Goal: Information Seeking & Learning: Learn about a topic

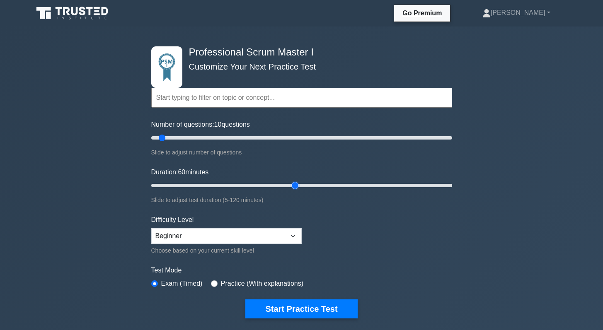
drag, startPoint x: 167, startPoint y: 186, endPoint x: 294, endPoint y: 184, distance: 127.2
type input "60"
click at [294, 184] on input "Duration: 60 minutes" at bounding box center [301, 186] width 301 height 10
drag, startPoint x: 162, startPoint y: 137, endPoint x: 269, endPoint y: 142, distance: 107.0
type input "80"
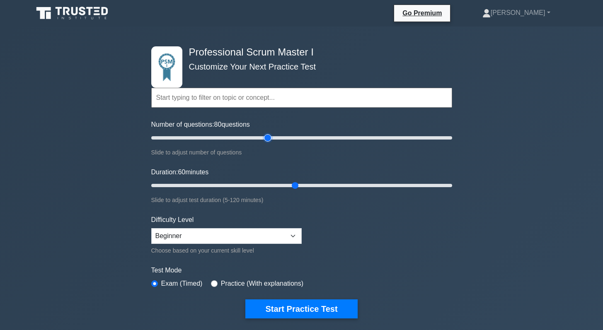
click at [269, 142] on input "Number of questions: 80 questions" at bounding box center [301, 138] width 301 height 10
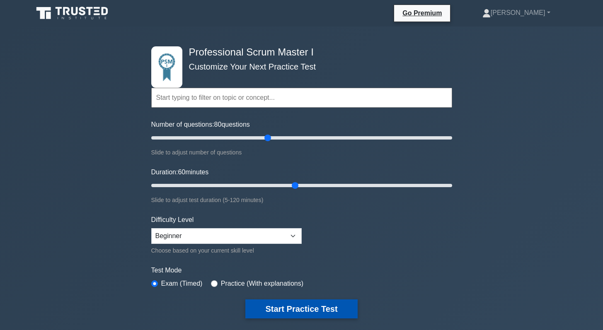
click at [288, 315] on button "Start Practice Test" at bounding box center [301, 309] width 112 height 19
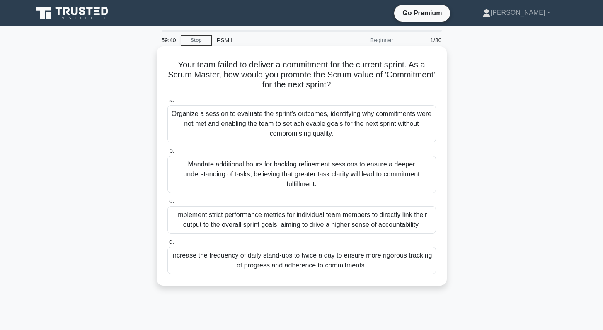
drag, startPoint x: 389, startPoint y: 78, endPoint x: 406, endPoint y: 77, distance: 17.4
click at [406, 77] on h5 "Your team failed to deliver a commitment for the current sprint. As a Scrum Mas…" at bounding box center [302, 75] width 270 height 31
click at [337, 126] on div "Organize a session to evaluate the sprint's outcomes, identifying why commitmen…" at bounding box center [301, 123] width 269 height 37
click at [167, 103] on input "a. Organize a session to evaluate the sprint's outcomes, identifying why commit…" at bounding box center [167, 100] width 0 height 5
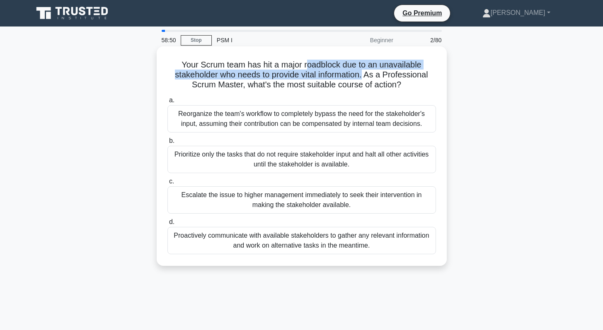
drag, startPoint x: 307, startPoint y: 66, endPoint x: 363, endPoint y: 76, distance: 56.8
click at [363, 76] on h5 "Your Scrum team has hit a major roadblock due to an unavailable stakeholder who…" at bounding box center [302, 75] width 270 height 31
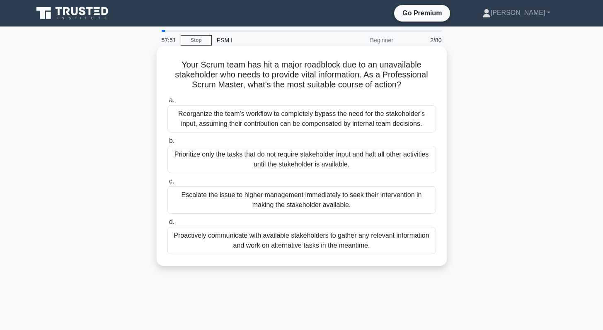
click at [394, 88] on h5 "Your Scrum team has hit a major roadblock due to an unavailable stakeholder who…" at bounding box center [302, 75] width 270 height 31
drag, startPoint x: 401, startPoint y: 86, endPoint x: 176, endPoint y: 67, distance: 225.8
click at [176, 67] on h5 "Your Scrum team has hit a major roadblock due to an unavailable stakeholder who…" at bounding box center [302, 75] width 270 height 31
copy h5 "Your Scrum team has hit a major roadblock due to an unavailable stakeholder who…"
click at [283, 243] on div "Proactively communicate with available stakeholders to gather any relevant info…" at bounding box center [301, 240] width 269 height 27
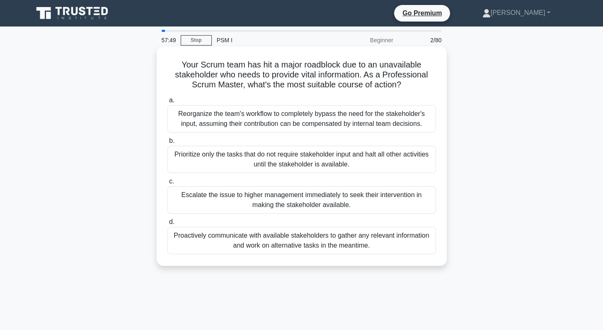
click at [167, 225] on input "d. Proactively communicate with available stakeholders to gather any relevant i…" at bounding box center [167, 222] width 0 height 5
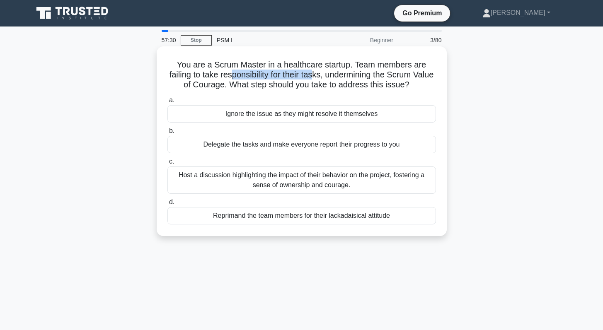
drag, startPoint x: 231, startPoint y: 76, endPoint x: 314, endPoint y: 77, distance: 83.3
click at [314, 77] on h5 "You are a Scrum Master in a healthcare startup. Team members are failing to tak…" at bounding box center [302, 75] width 270 height 31
drag, startPoint x: 224, startPoint y: 85, endPoint x: 169, endPoint y: 74, distance: 56.2
click at [169, 74] on h5 "You are a Scrum Master in a healthcare startup. Team members are failing to tak…" at bounding box center [302, 75] width 270 height 31
click at [259, 181] on div "Host a discussion highlighting the impact of their behavior on the project, fos…" at bounding box center [301, 180] width 269 height 27
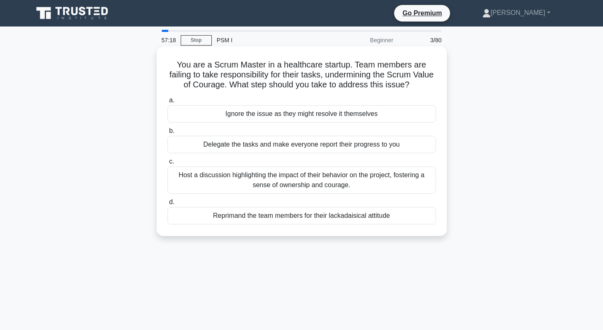
click at [167, 165] on input "c. Host a discussion highlighting the impact of their behavior on the project, …" at bounding box center [167, 161] width 0 height 5
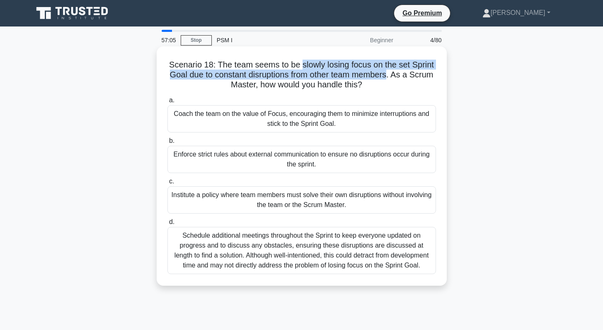
drag, startPoint x: 386, startPoint y: 76, endPoint x: 303, endPoint y: 65, distance: 83.1
click at [303, 65] on h5 "Scenario 18: The team seems to be slowly losing focus on the set Sprint Goal du…" at bounding box center [302, 75] width 270 height 31
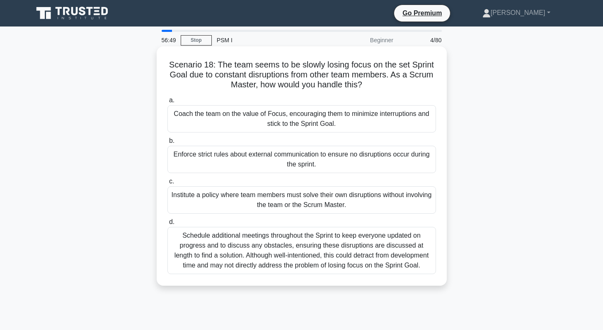
click at [294, 119] on div "Coach the team on the value of Focus, encouraging them to minimize interruption…" at bounding box center [301, 118] width 269 height 27
click at [167, 103] on input "a. Coach the team on the value of Focus, encouraging them to minimize interrupt…" at bounding box center [167, 100] width 0 height 5
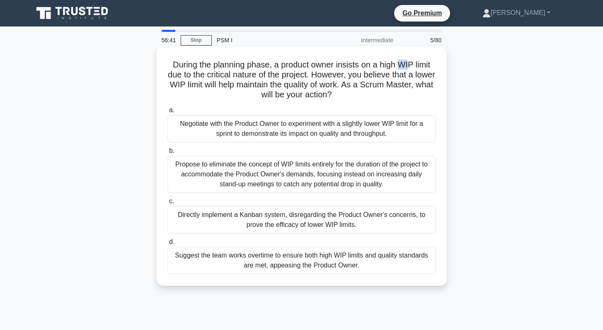
drag, startPoint x: 397, startPoint y: 65, endPoint x: 409, endPoint y: 65, distance: 12.0
click at [409, 65] on h5 "During the planning phase, a product owner insists on a high WIP limit due to t…" at bounding box center [302, 80] width 270 height 41
drag, startPoint x: 166, startPoint y: 85, endPoint x: 223, endPoint y: 85, distance: 57.2
click at [223, 85] on div "During the planning phase, a product owner insists on a high WIP limit due to t…" at bounding box center [301, 166] width 283 height 233
click at [318, 127] on div "Negotiate with the Product Owner to experiment with a slightly lower WIP limit …" at bounding box center [301, 128] width 269 height 27
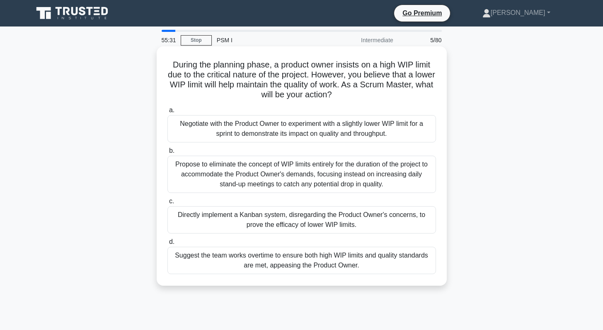
click at [167, 113] on input "a. Negotiate with the Product Owner to experiment with a slightly lower WIP lim…" at bounding box center [167, 110] width 0 height 5
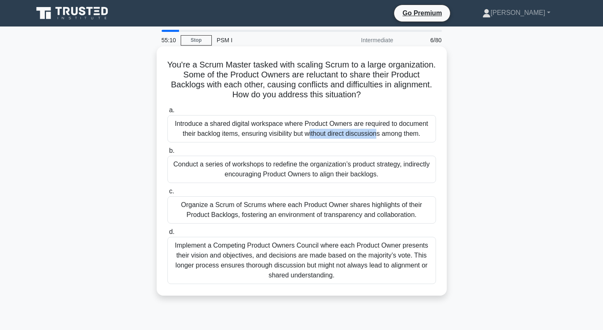
drag, startPoint x: 230, startPoint y: 123, endPoint x: 302, endPoint y: 127, distance: 72.6
click at [302, 127] on div "Introduce a shared digital workspace where Product Owners are required to docum…" at bounding box center [301, 128] width 269 height 27
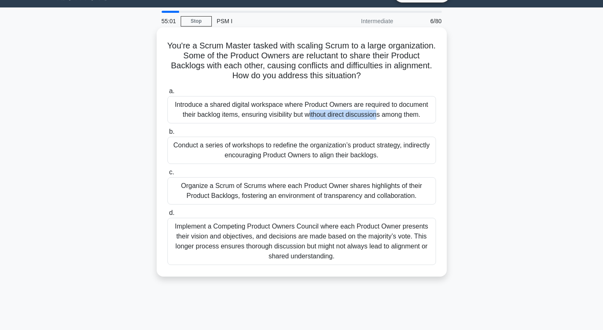
scroll to position [19, 0]
click at [290, 191] on div "Organize a Scrum of Scrums where each Product Owner shares highlights of their …" at bounding box center [301, 190] width 269 height 27
click at [167, 175] on input "c. Organize a Scrum of Scrums where each Product Owner shares highlights of the…" at bounding box center [167, 172] width 0 height 5
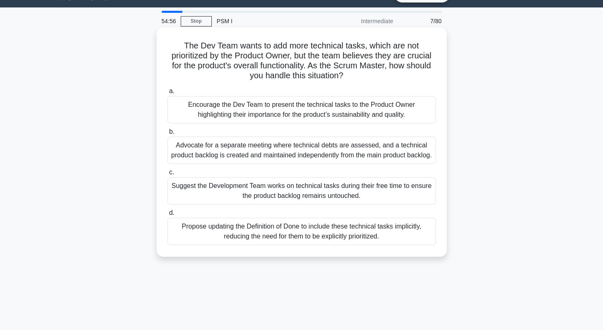
scroll to position [0, 0]
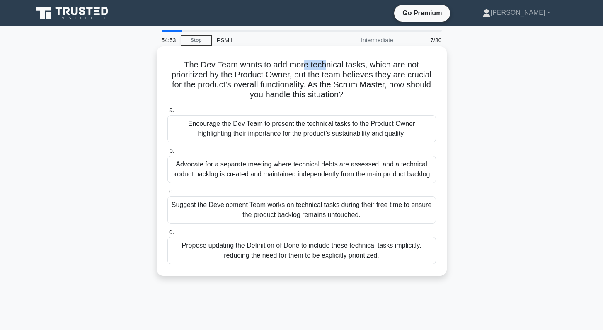
drag, startPoint x: 302, startPoint y: 67, endPoint x: 324, endPoint y: 68, distance: 21.6
click at [324, 68] on h5 "The Dev Team wants to add more technical tasks, which are not prioritized by th…" at bounding box center [302, 80] width 270 height 41
drag, startPoint x: 207, startPoint y: 77, endPoint x: 301, endPoint y: 79, distance: 94.1
click at [301, 79] on h5 "The Dev Team wants to add more technical tasks, which are not prioritized by th…" at bounding box center [302, 80] width 270 height 41
drag, startPoint x: 304, startPoint y: 86, endPoint x: 239, endPoint y: 87, distance: 65.1
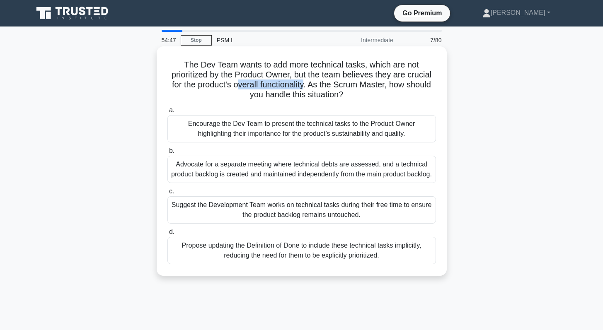
click at [239, 87] on h5 "The Dev Team wants to add more technical tasks, which are not prioritized by th…" at bounding box center [302, 80] width 270 height 41
drag, startPoint x: 277, startPoint y: 65, endPoint x: 358, endPoint y: 65, distance: 80.8
click at [358, 65] on h5 "The Dev Team wants to add more technical tasks, which are not prioritized by th…" at bounding box center [302, 80] width 270 height 41
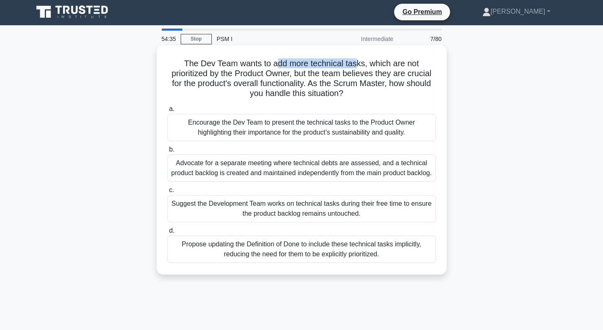
scroll to position [2, 0]
click at [295, 132] on div "Encourage the Dev Team to present the technical tasks to the Product Owner high…" at bounding box center [301, 127] width 269 height 27
click at [167, 111] on input "a. Encourage the Dev Team to present the technical tasks to the Product Owner h…" at bounding box center [167, 108] width 0 height 5
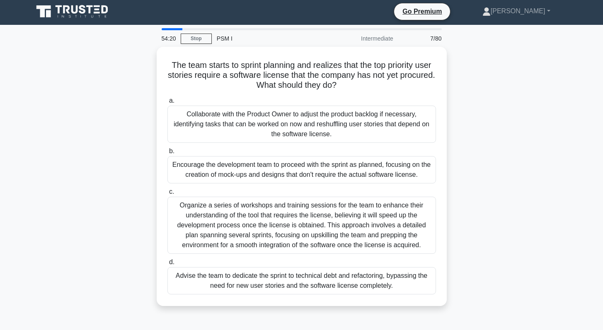
scroll to position [0, 0]
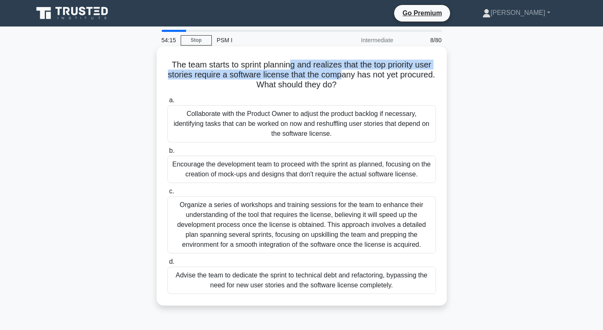
drag, startPoint x: 291, startPoint y: 67, endPoint x: 341, endPoint y: 71, distance: 49.9
click at [341, 71] on h5 "The team starts to sprint planning and realizes that the top priority user stor…" at bounding box center [302, 75] width 270 height 31
click at [216, 76] on h5 "The team starts to sprint planning and realizes that the top priority user stor…" at bounding box center [302, 75] width 270 height 31
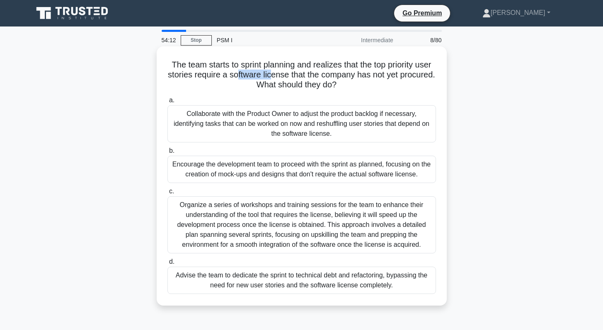
drag, startPoint x: 238, startPoint y: 77, endPoint x: 271, endPoint y: 77, distance: 33.6
click at [271, 77] on h5 "The team starts to sprint planning and realizes that the top priority user stor…" at bounding box center [302, 75] width 270 height 31
drag, startPoint x: 372, startPoint y: 64, endPoint x: 237, endPoint y: 77, distance: 135.3
click at [237, 77] on h5 "The team starts to sprint planning and realizes that the top priority user stor…" at bounding box center [302, 75] width 270 height 31
click at [208, 77] on h5 "The team starts to sprint planning and realizes that the top priority user stor…" at bounding box center [302, 75] width 270 height 31
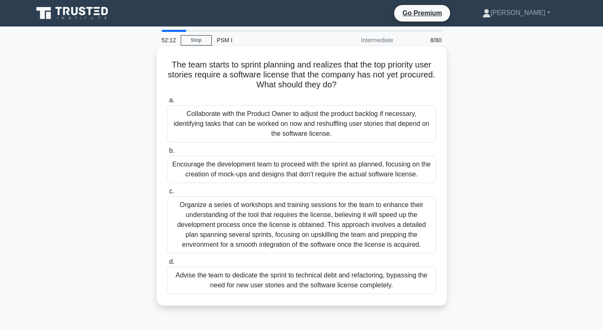
click at [302, 128] on div "Collaborate with the Product Owner to adjust the product backlog if necessary, …" at bounding box center [301, 123] width 269 height 37
click at [167, 103] on input "a. Collaborate with the Product Owner to adjust the product backlog if necessar…" at bounding box center [167, 100] width 0 height 5
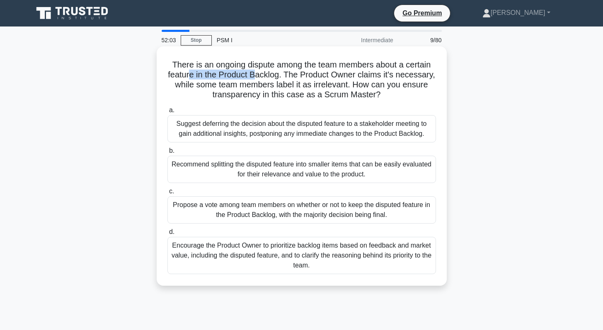
drag, startPoint x: 192, startPoint y: 76, endPoint x: 257, endPoint y: 77, distance: 65.1
click at [257, 77] on h5 "There is an ongoing dispute among the team members about a certain feature in t…" at bounding box center [302, 80] width 270 height 41
drag, startPoint x: 276, startPoint y: 94, endPoint x: 336, endPoint y: 97, distance: 60.6
click at [336, 97] on h5 "There is an ongoing dispute among the team members about a certain feature in t…" at bounding box center [302, 80] width 270 height 41
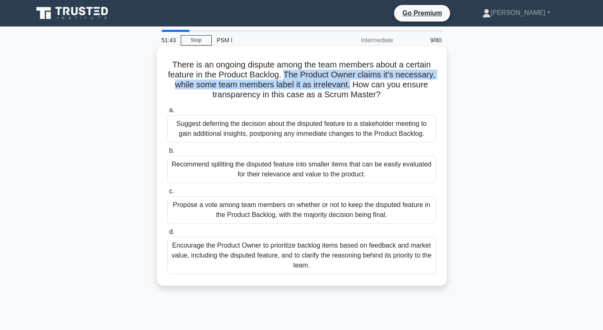
drag, startPoint x: 349, startPoint y: 86, endPoint x: 285, endPoint y: 75, distance: 65.5
click at [285, 75] on h5 "There is an ongoing dispute among the team members about a certain feature in t…" at bounding box center [302, 80] width 270 height 41
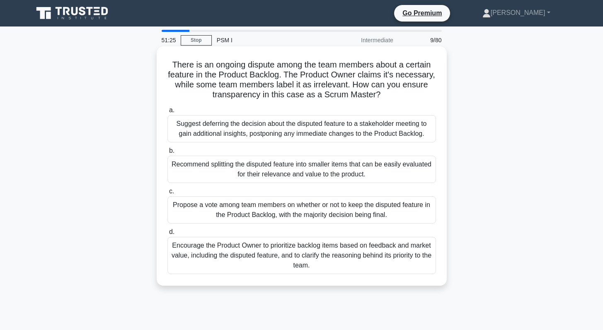
click at [278, 253] on div "Encourage the Product Owner to prioritize backlog items based on feedback and m…" at bounding box center [301, 255] width 269 height 37
click at [167, 235] on input "d. Encourage the Product Owner to prioritize backlog items based on feedback an…" at bounding box center [167, 232] width 0 height 5
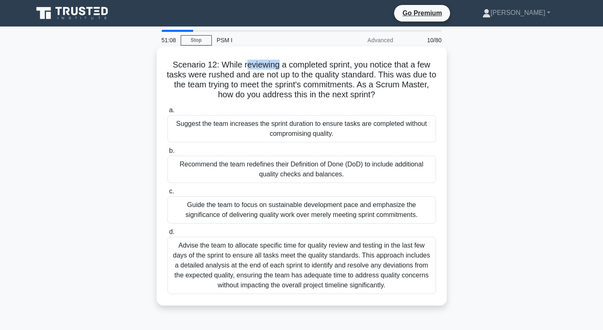
drag, startPoint x: 246, startPoint y: 64, endPoint x: 276, endPoint y: 65, distance: 30.3
click at [276, 65] on h5 "Scenario 12: While reviewing a completed sprint, you notice that a few tasks we…" at bounding box center [302, 80] width 270 height 41
drag, startPoint x: 219, startPoint y: 77, endPoint x: 238, endPoint y: 77, distance: 19.5
click at [238, 77] on h5 "Scenario 12: While reviewing a completed sprint, you notice that a few tasks we…" at bounding box center [302, 80] width 270 height 41
drag, startPoint x: 238, startPoint y: 77, endPoint x: 213, endPoint y: 76, distance: 25.7
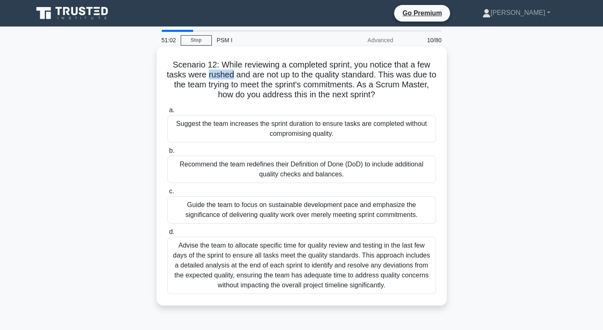
click at [213, 76] on h5 "Scenario 12: While reviewing a completed sprint, you notice that a few tasks we…" at bounding box center [302, 80] width 270 height 41
copy h5 "rushed"
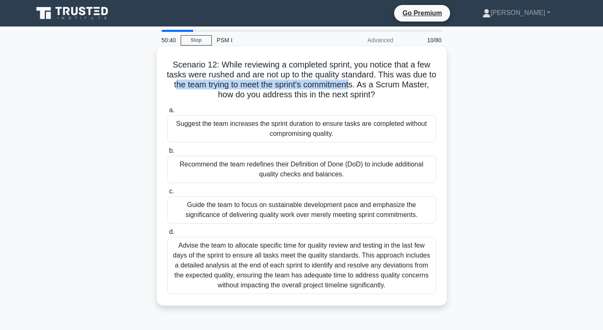
drag, startPoint x: 182, startPoint y: 86, endPoint x: 357, endPoint y: 86, distance: 174.4
click at [357, 86] on h5 "Scenario 12: While reviewing a completed sprint, you notice that a few tasks we…" at bounding box center [302, 80] width 270 height 41
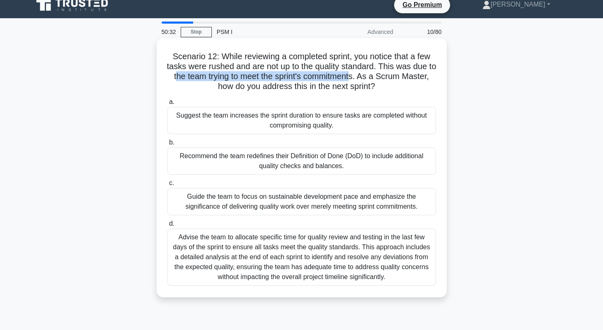
scroll to position [9, 0]
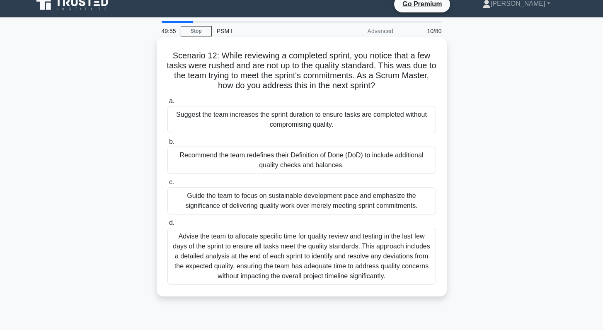
click at [324, 259] on div "Advise the team to allocate specific time for quality review and testing in the…" at bounding box center [301, 256] width 269 height 57
click at [167, 226] on input "d. Advise the team to allocate specific time for quality review and testing in …" at bounding box center [167, 222] width 0 height 5
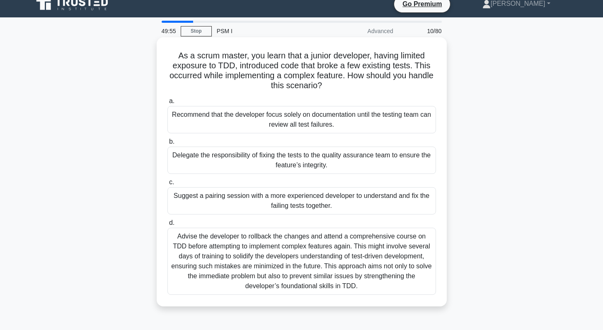
scroll to position [0, 0]
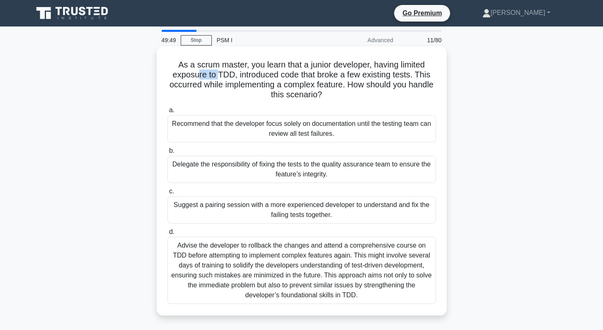
drag, startPoint x: 198, startPoint y: 76, endPoint x: 220, endPoint y: 75, distance: 22.0
click at [220, 75] on h5 "As a scrum master, you learn that a junior developer, having limited exposure t…" at bounding box center [302, 80] width 270 height 41
drag, startPoint x: 235, startPoint y: 75, endPoint x: 219, endPoint y: 75, distance: 15.3
click at [219, 75] on h5 "As a scrum master, you learn that a junior developer, having limited exposure t…" at bounding box center [302, 80] width 270 height 41
drag, startPoint x: 311, startPoint y: 80, endPoint x: 361, endPoint y: 80, distance: 49.7
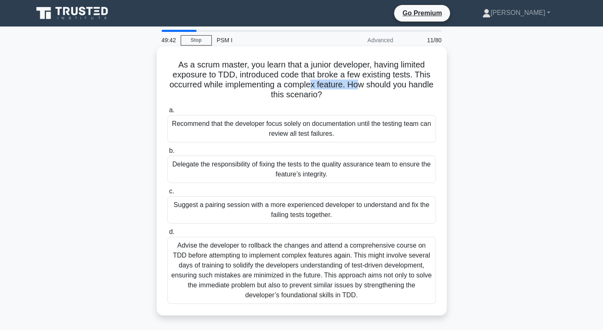
click at [361, 80] on h5 "As a scrum master, you learn that a junior developer, having limited exposure t…" at bounding box center [302, 80] width 270 height 41
drag, startPoint x: 397, startPoint y: 75, endPoint x: 324, endPoint y: 77, distance: 72.1
click at [324, 77] on h5 "As a scrum master, you learn that a junior developer, having limited exposure t…" at bounding box center [302, 80] width 270 height 41
drag, startPoint x: 331, startPoint y: 85, endPoint x: 222, endPoint y: 85, distance: 109.0
click at [222, 85] on h5 "As a scrum master, you learn that a junior developer, having limited exposure t…" at bounding box center [302, 80] width 270 height 41
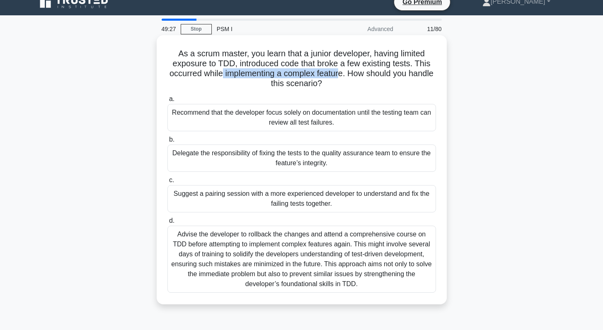
scroll to position [11, 0]
drag, startPoint x: 216, startPoint y: 65, endPoint x: 228, endPoint y: 64, distance: 11.6
click at [228, 64] on h5 "As a scrum master, you learn that a junior developer, having limited exposure t…" at bounding box center [302, 68] width 270 height 41
click at [257, 66] on h5 "As a scrum master, you learn that a junior developer, having limited exposure t…" at bounding box center [302, 68] width 270 height 41
drag, startPoint x: 234, startPoint y: 63, endPoint x: 211, endPoint y: 63, distance: 22.8
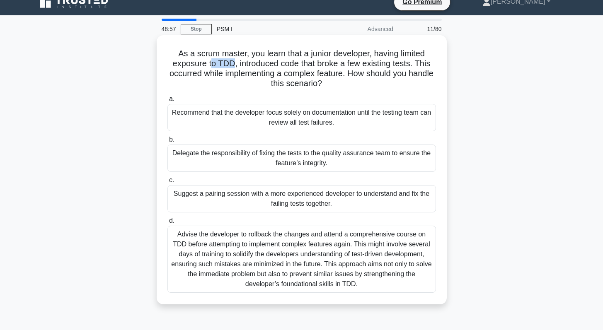
click at [211, 63] on h5 "As a scrum master, you learn that a junior developer, having limited exposure t…" at bounding box center [302, 68] width 270 height 41
click at [287, 198] on div "Suggest a pairing session with a more experienced developer to understand and f…" at bounding box center [301, 198] width 269 height 27
click at [167, 183] on input "c. Suggest a pairing session with a more experienced developer to understand an…" at bounding box center [167, 180] width 0 height 5
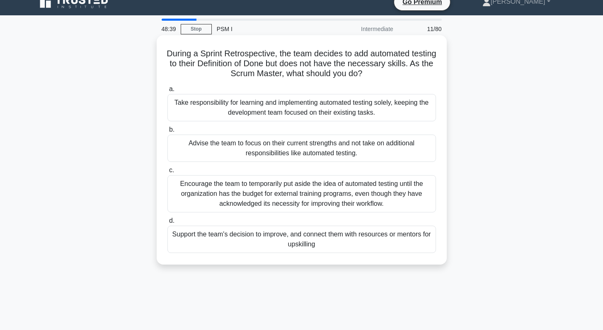
scroll to position [0, 0]
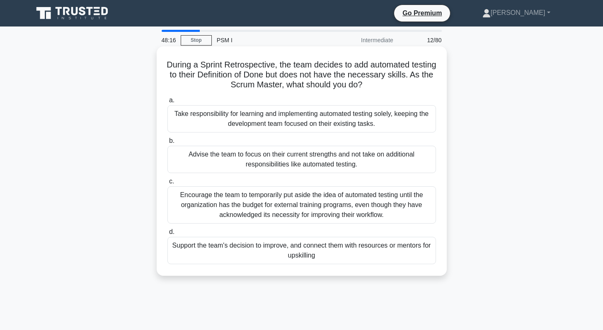
click at [330, 252] on div "Support the team's decision to improve, and connect them with resources or ment…" at bounding box center [301, 250] width 269 height 27
click at [167, 235] on input "d. Support the team's decision to improve, and connect them with resources or m…" at bounding box center [167, 232] width 0 height 5
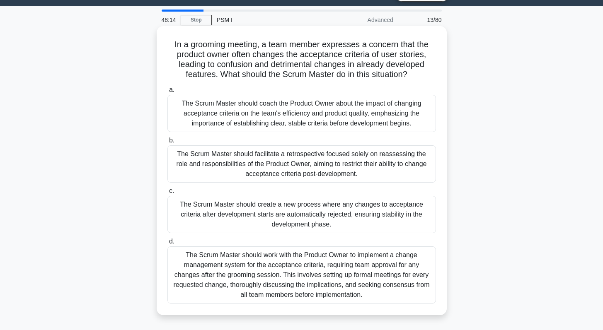
scroll to position [20, 0]
drag, startPoint x: 288, startPoint y: 56, endPoint x: 321, endPoint y: 56, distance: 32.3
click at [321, 56] on h5 "In a grooming meeting, a team member expresses a concern that the product owner…" at bounding box center [302, 59] width 270 height 41
drag, startPoint x: 193, startPoint y: 64, endPoint x: 309, endPoint y: 64, distance: 116.0
click at [309, 64] on h5 "In a grooming meeting, a team member expresses a concern that the product owner…" at bounding box center [302, 59] width 270 height 41
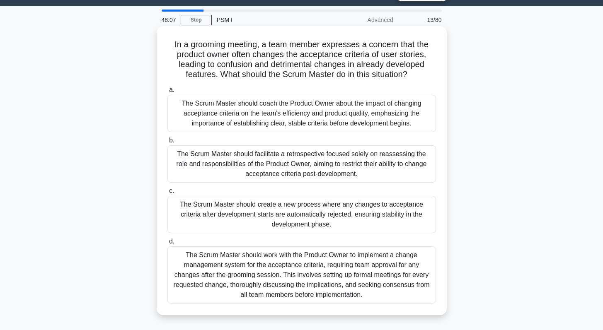
click at [334, 65] on h5 "In a grooming meeting, a team member expresses a concern that the product owner…" at bounding box center [302, 59] width 270 height 41
click at [280, 115] on div "The Scrum Master should coach the Product Owner about the impact of changing ac…" at bounding box center [301, 113] width 269 height 37
click at [167, 93] on input "a. The Scrum Master should coach the Product Owner about the impact of changing…" at bounding box center [167, 89] width 0 height 5
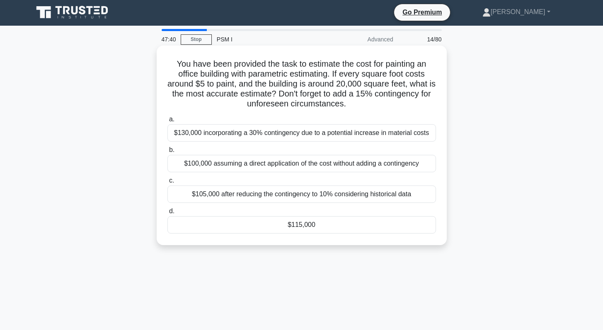
scroll to position [0, 0]
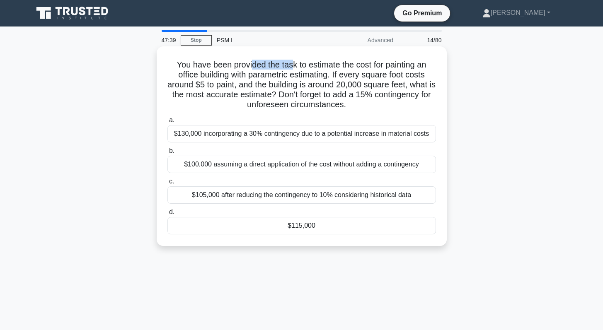
drag, startPoint x: 250, startPoint y: 69, endPoint x: 290, endPoint y: 69, distance: 39.8
click at [290, 69] on h5 "You have been provided the task to estimate the cost for painting an office bui…" at bounding box center [302, 85] width 270 height 51
click at [316, 67] on h5 "You have been provided the task to estimate the cost for painting an office bui…" at bounding box center [302, 85] width 270 height 51
drag, startPoint x: 210, startPoint y: 78, endPoint x: 235, endPoint y: 79, distance: 25.7
click at [235, 79] on h5 "You have been provided the task to estimate the cost for painting an office bui…" at bounding box center [302, 85] width 270 height 51
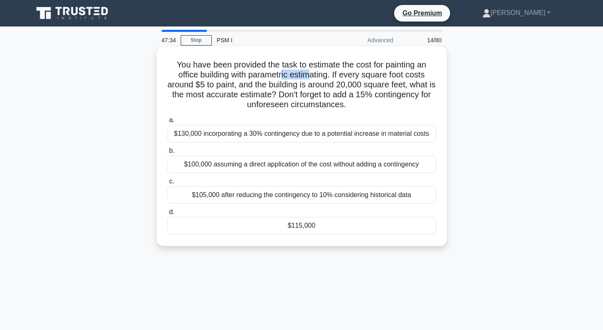
drag, startPoint x: 281, startPoint y: 78, endPoint x: 309, endPoint y: 77, distance: 28.6
click at [309, 77] on h5 "You have been provided the task to estimate the cost for painting an office bui…" at bounding box center [302, 85] width 270 height 51
drag, startPoint x: 203, startPoint y: 85, endPoint x: 212, endPoint y: 86, distance: 9.7
click at [212, 86] on h5 "You have been provided the task to estimate the cost for painting an office bui…" at bounding box center [302, 85] width 270 height 51
drag, startPoint x: 364, startPoint y: 87, endPoint x: 339, endPoint y: 87, distance: 25.3
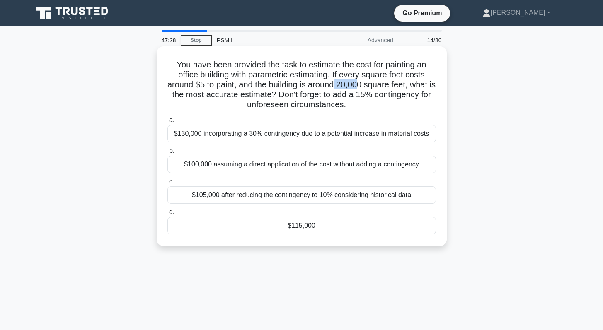
click at [339, 87] on h5 "You have been provided the task to estimate the cost for painting an office bui…" at bounding box center [302, 85] width 270 height 51
click at [273, 229] on div "$115,000" at bounding box center [301, 225] width 269 height 17
click at [167, 215] on input "d. $115,000" at bounding box center [167, 212] width 0 height 5
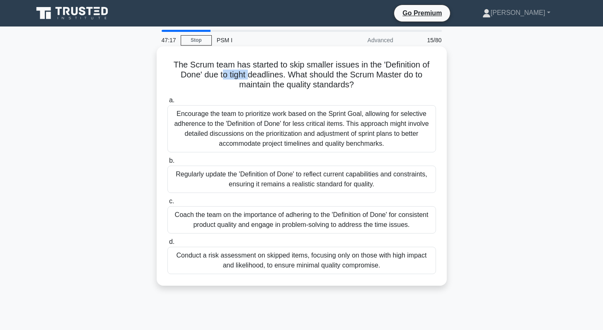
drag, startPoint x: 222, startPoint y: 76, endPoint x: 249, endPoint y: 75, distance: 26.9
click at [249, 75] on h5 "The Scrum team has started to skip smaller issues in the 'Definition of Done' d…" at bounding box center [302, 75] width 270 height 31
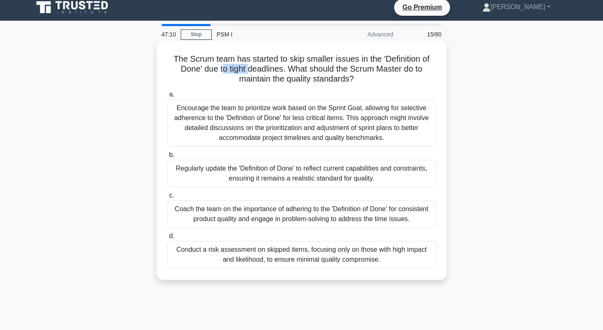
scroll to position [6, 0]
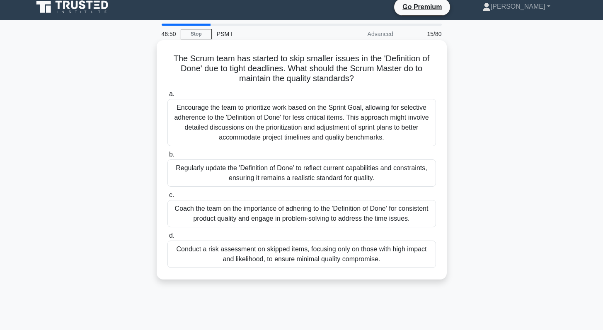
click at [294, 213] on div "Coach the team on the importance of adhering to the 'Definition of Done' for co…" at bounding box center [301, 213] width 269 height 27
click at [167, 198] on input "c. Coach the team on the importance of adhering to the 'Definition of Done' for…" at bounding box center [167, 195] width 0 height 5
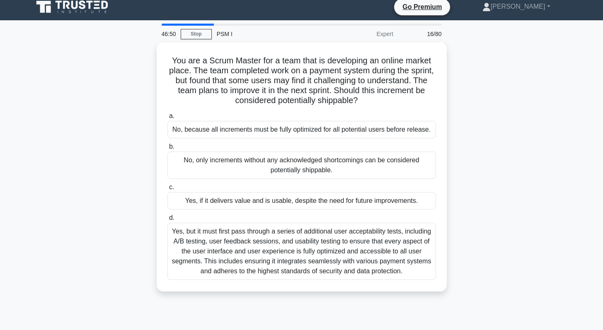
scroll to position [0, 0]
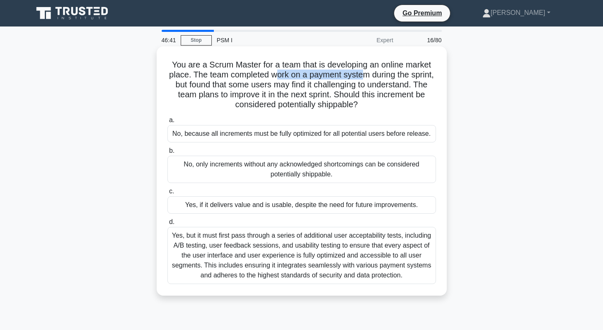
drag, startPoint x: 275, startPoint y: 76, endPoint x: 361, endPoint y: 77, distance: 86.2
click at [361, 77] on h5 "You are a Scrum Master for a team that is developing an online market place. Th…" at bounding box center [302, 85] width 270 height 51
drag, startPoint x: 251, startPoint y: 106, endPoint x: 305, endPoint y: 106, distance: 53.9
click at [305, 106] on h5 "You are a Scrum Master for a team that is developing an online market place. Th…" at bounding box center [302, 85] width 270 height 51
drag, startPoint x: 229, startPoint y: 85, endPoint x: 269, endPoint y: 85, distance: 39.4
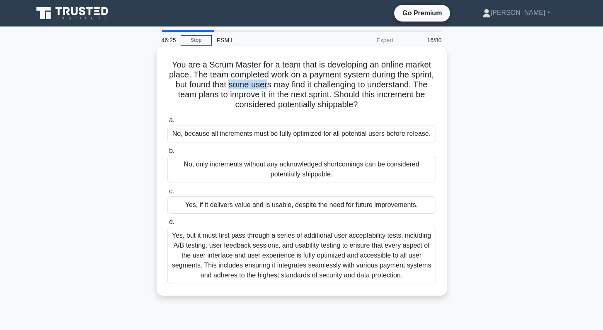
click at [269, 85] on h5 "You are a Scrum Master for a team that is developing an online market place. Th…" at bounding box center [302, 85] width 270 height 51
drag, startPoint x: 352, startPoint y: 104, endPoint x: 318, endPoint y: 106, distance: 33.6
click at [318, 106] on h5 "You are a Scrum Master for a team that is developing an online market place. Th…" at bounding box center [302, 85] width 270 height 51
copy h5 "shippable"
click at [281, 135] on div "No, because all increments must be fully optimized for all potential users befo…" at bounding box center [301, 133] width 269 height 17
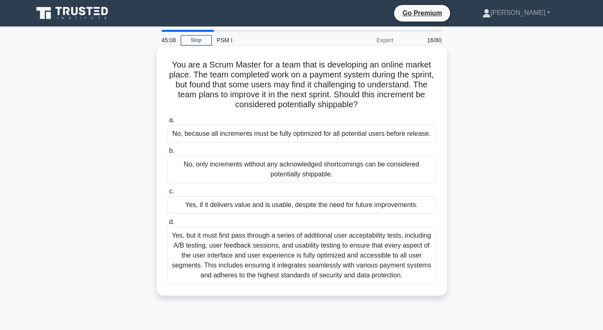
click at [167, 123] on input "a. No, because all increments must be fully optimized for all potential users b…" at bounding box center [167, 120] width 0 height 5
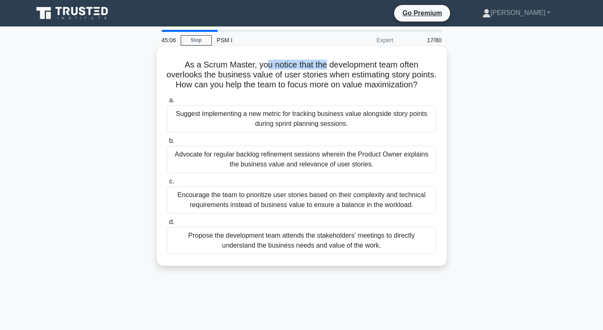
drag, startPoint x: 266, startPoint y: 65, endPoint x: 324, endPoint y: 66, distance: 58.4
click at [324, 66] on h5 "As a Scrum Master, you notice that the development team often overlooks the bus…" at bounding box center [302, 75] width 270 height 31
drag, startPoint x: 285, startPoint y: 77, endPoint x: 366, endPoint y: 77, distance: 80.4
click at [366, 77] on h5 "As a Scrum Master, you notice that the development team often overlooks the bus…" at bounding box center [302, 75] width 270 height 31
drag, startPoint x: 201, startPoint y: 75, endPoint x: 158, endPoint y: 76, distance: 42.3
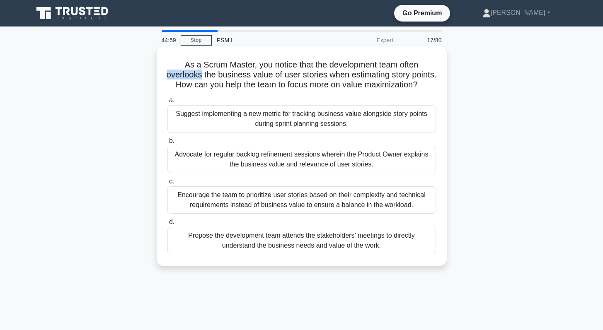
click at [158, 76] on div "As a Scrum Master, you notice that the development team often overlooks the bus…" at bounding box center [302, 156] width 290 height 220
copy h5 "overlooks"
drag, startPoint x: 336, startPoint y: 75, endPoint x: 351, endPoint y: 74, distance: 14.5
click at [351, 74] on h5 "As a Scrum Master, you notice that the development team often overlooks the bus…" at bounding box center [302, 75] width 270 height 31
drag, startPoint x: 290, startPoint y: 87, endPoint x: 332, endPoint y: 87, distance: 41.4
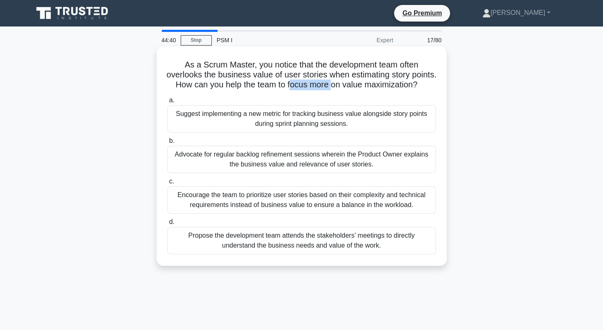
click at [332, 87] on h5 "As a Scrum Master, you notice that the development team often overlooks the bus…" at bounding box center [302, 75] width 270 height 31
click at [360, 87] on h5 "As a Scrum Master, you notice that the development team often overlooks the bus…" at bounding box center [302, 75] width 270 height 31
click at [293, 163] on div "Advocate for regular backlog refinement sessions wherein the Product Owner expl…" at bounding box center [301, 159] width 269 height 27
click at [167, 144] on input "b. Advocate for regular backlog refinement sessions wherein the Product Owner e…" at bounding box center [167, 140] width 0 height 5
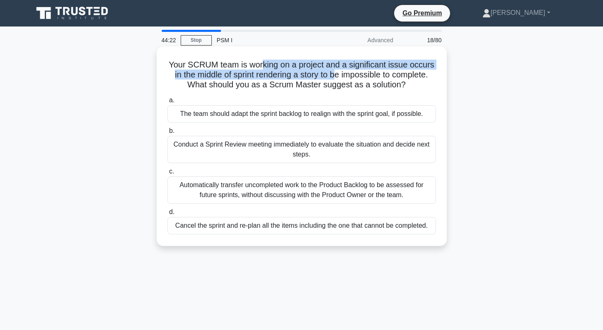
drag, startPoint x: 326, startPoint y: 69, endPoint x: 263, endPoint y: 69, distance: 63.4
click at [263, 69] on h5 "Your SCRUM team is working on a project and a significant issue occurs in the m…" at bounding box center [302, 75] width 270 height 31
click at [313, 75] on h5 "Your SCRUM team is working on a project and a significant issue occurs in the m…" at bounding box center [302, 75] width 270 height 31
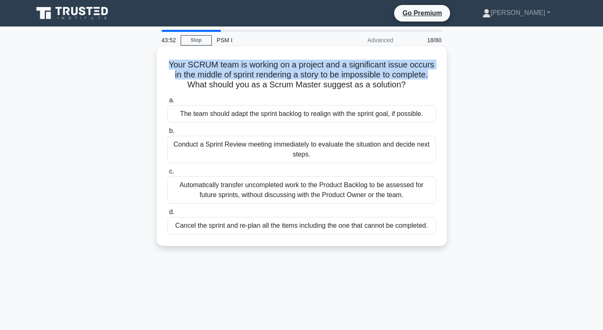
drag, startPoint x: 171, startPoint y: 65, endPoint x: 430, endPoint y: 75, distance: 259.6
click at [430, 75] on h5 "Your SCRUM team is working on a project and a significant issue occurs in the m…" at bounding box center [302, 75] width 270 height 31
copy h5 "Your SCRUM team is working on a project and a significant issue occurs in the m…"
click at [334, 116] on div "The team should adapt the sprint backlog to realign with the sprint goal, if po…" at bounding box center [301, 113] width 269 height 17
click at [167, 103] on input "a. The team should adapt the sprint backlog to realign with the sprint goal, if…" at bounding box center [167, 100] width 0 height 5
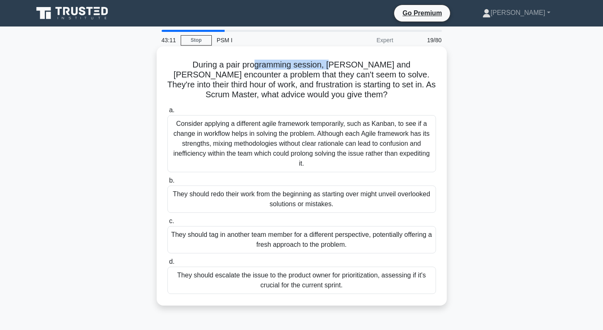
drag, startPoint x: 248, startPoint y: 67, endPoint x: 307, endPoint y: 67, distance: 58.8
click at [307, 67] on h5 "During a pair programming session, [PERSON_NAME] and [PERSON_NAME] encounter a …" at bounding box center [302, 80] width 270 height 41
drag, startPoint x: 206, startPoint y: 77, endPoint x: 262, endPoint y: 77, distance: 55.5
click at [262, 77] on h5 "During a pair programming session, [PERSON_NAME] and [PERSON_NAME] encounter a …" at bounding box center [302, 80] width 270 height 41
click at [317, 246] on div "They should tag in another team member for a different perspective, potentially…" at bounding box center [301, 239] width 269 height 27
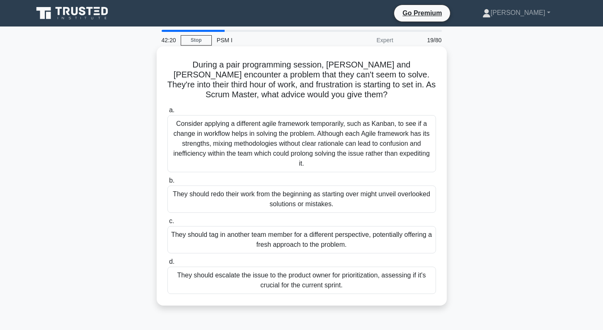
click at [167, 224] on input "c. They should tag in another team member for a different perspective, potentia…" at bounding box center [167, 221] width 0 height 5
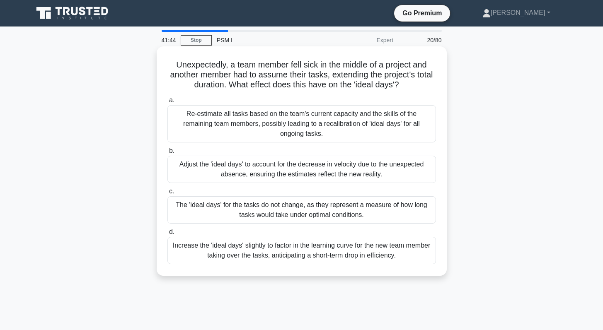
click at [281, 212] on div "The 'ideal days' for the tasks do not change, as they represent a measure of ho…" at bounding box center [301, 209] width 269 height 27
click at [167, 194] on input "c. The 'ideal days' for the tasks do not change, as they represent a measure of…" at bounding box center [167, 191] width 0 height 5
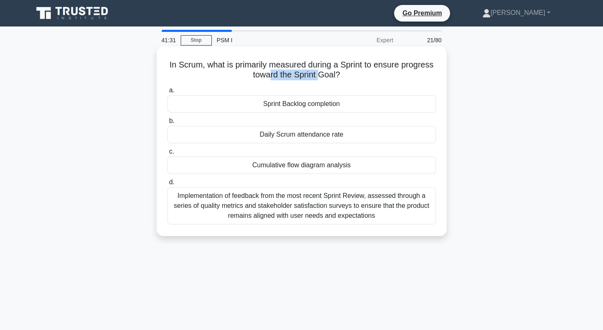
drag, startPoint x: 269, startPoint y: 75, endPoint x: 321, endPoint y: 74, distance: 51.4
click at [321, 74] on h5 "In Scrum, what is primarily measured during a Sprint to ensure progress toward …" at bounding box center [302, 70] width 270 height 21
click at [309, 68] on h5 "In Scrum, what is primarily measured during a Sprint to ensure progress toward …" at bounding box center [302, 70] width 270 height 21
drag, startPoint x: 283, startPoint y: 65, endPoint x: 343, endPoint y: 69, distance: 60.2
click at [342, 67] on h5 "In Scrum, what is primarily measured during a Sprint to ensure progress toward …" at bounding box center [302, 70] width 270 height 21
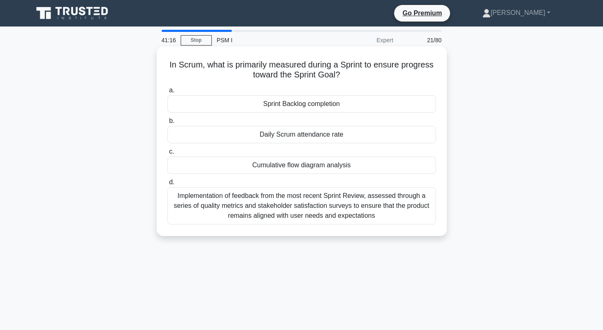
click at [343, 70] on h5 "In Scrum, what is primarily measured during a Sprint to ensure progress toward …" at bounding box center [302, 70] width 270 height 21
click at [296, 106] on div "Sprint Backlog completion" at bounding box center [301, 103] width 269 height 17
click at [167, 93] on input "a. Sprint Backlog completion" at bounding box center [167, 90] width 0 height 5
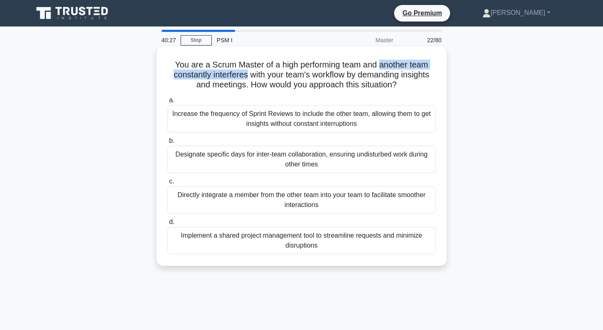
drag, startPoint x: 247, startPoint y: 76, endPoint x: 380, endPoint y: 66, distance: 133.4
click at [380, 66] on h5 "You are a Scrum Master of a high performing team and another team constantly in…" at bounding box center [302, 75] width 270 height 31
drag, startPoint x: 344, startPoint y: 75, endPoint x: 376, endPoint y: 65, distance: 33.2
click at [376, 65] on h5 "You are a Scrum Master of a high performing team and another team constantly in…" at bounding box center [302, 75] width 270 height 31
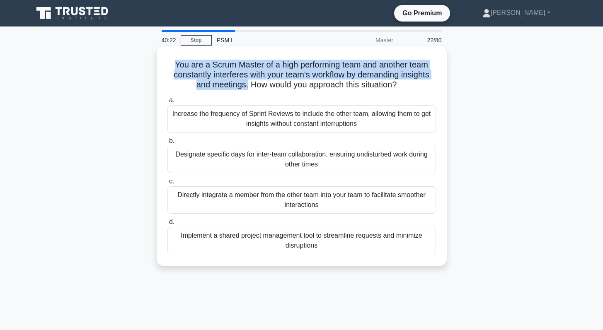
drag, startPoint x: 247, startPoint y: 87, endPoint x: 173, endPoint y: 69, distance: 75.6
click at [173, 69] on h5 "You are a Scrum Master of a high performing team and another team constantly in…" at bounding box center [302, 75] width 270 height 31
copy h5 "You are a Scrum Master of a high performing team and another team constantly in…"
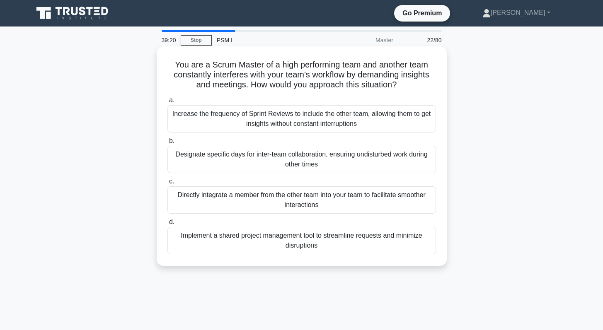
click at [302, 161] on div "Designate specific days for inter-team collaboration, ensuring undisturbed work…" at bounding box center [301, 159] width 269 height 27
click at [167, 144] on input "b. Designate specific days for inter-team collaboration, ensuring undisturbed w…" at bounding box center [167, 140] width 0 height 5
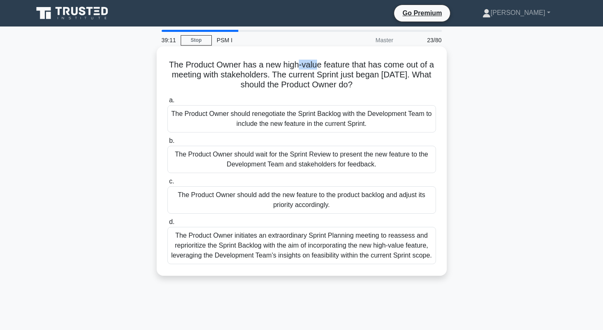
drag, startPoint x: 296, startPoint y: 67, endPoint x: 315, endPoint y: 67, distance: 18.6
click at [315, 67] on h5 "The Product Owner has a new high-value feature that has come out of a meeting w…" at bounding box center [302, 75] width 270 height 31
drag, startPoint x: 191, startPoint y: 78, endPoint x: 235, endPoint y: 78, distance: 43.5
click at [235, 78] on h5 "The Product Owner has a new high-value feature that has come out of a meeting w…" at bounding box center [302, 75] width 270 height 31
drag, startPoint x: 243, startPoint y: 87, endPoint x: 319, endPoint y: 83, distance: 76.4
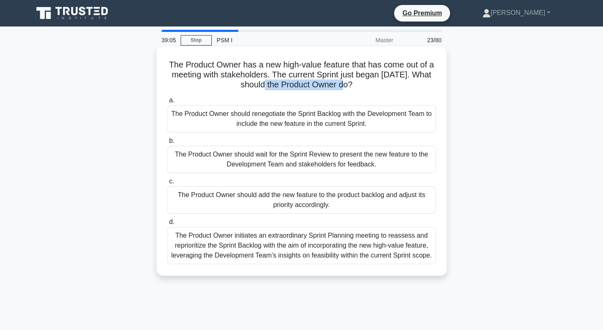
click at [319, 83] on h5 "The Product Owner has a new high-value feature that has come out of a meeting w…" at bounding box center [302, 75] width 270 height 31
drag, startPoint x: 362, startPoint y: 85, endPoint x: 267, endPoint y: 86, distance: 95.3
click at [267, 86] on h5 "The Product Owner has a new high-value feature that has come out of a meeting w…" at bounding box center [302, 75] width 270 height 31
click at [276, 123] on div "The Product Owner should renegotiate the Sprint Backlog with the Development Te…" at bounding box center [301, 118] width 269 height 27
click at [167, 103] on input "a. The Product Owner should renegotiate the Sprint Backlog with the Development…" at bounding box center [167, 100] width 0 height 5
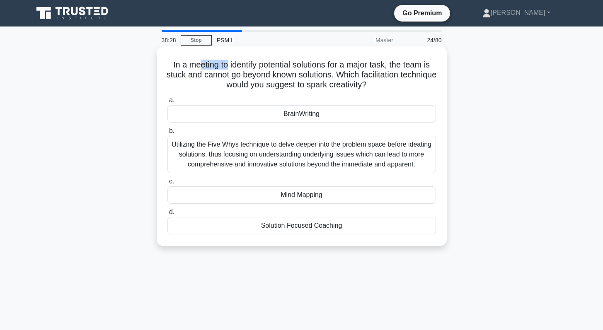
drag, startPoint x: 199, startPoint y: 69, endPoint x: 225, endPoint y: 68, distance: 26.5
click at [225, 68] on h5 "In a meeting to identify potential solutions for a major task, the team is stuc…" at bounding box center [302, 75] width 270 height 31
drag, startPoint x: 293, startPoint y: 65, endPoint x: 321, endPoint y: 65, distance: 27.8
click at [321, 65] on h5 "In a meeting to identify potential solutions for a major task, the team is stuc…" at bounding box center [302, 75] width 270 height 31
drag, startPoint x: 277, startPoint y: 75, endPoint x: 329, endPoint y: 77, distance: 52.2
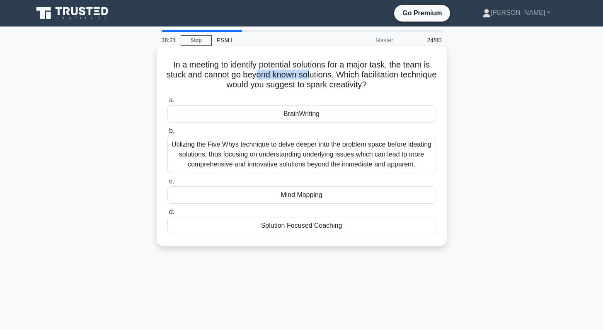
click at [329, 77] on h5 "In a meeting to identify potential solutions for a major task, the team is stuc…" at bounding box center [302, 75] width 270 height 31
click at [232, 76] on h5 "In a meeting to identify potential solutions for a major task, the team is stuc…" at bounding box center [302, 75] width 270 height 31
drag, startPoint x: 348, startPoint y: 75, endPoint x: 192, endPoint y: 76, distance: 156.2
click at [192, 76] on h5 "In a meeting to identify potential solutions for a major task, the team is stuc…" at bounding box center [302, 75] width 270 height 31
click at [310, 155] on div "Utilizing the Five Whys technique to delve deeper into the problem space before…" at bounding box center [301, 154] width 269 height 37
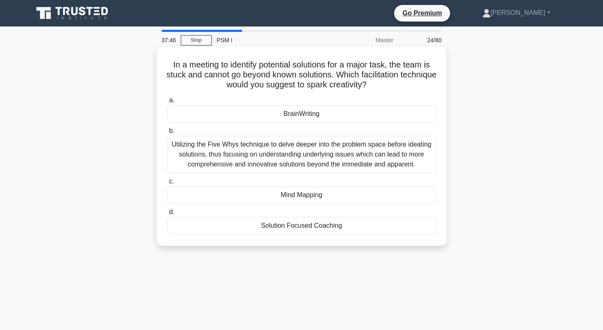
click at [167, 134] on input "b. Utilizing the Five Whys technique to delve deeper into the problem space bef…" at bounding box center [167, 130] width 0 height 5
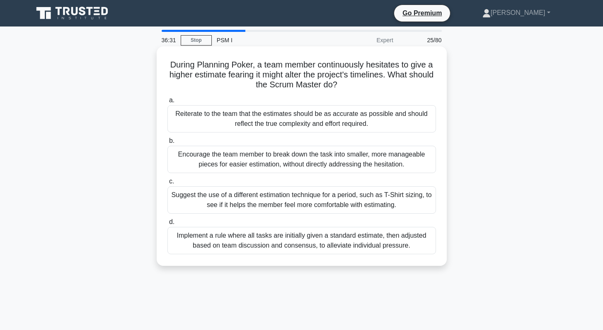
click at [340, 123] on div "Reiterate to the team that the estimates should be as accurate as possible and …" at bounding box center [301, 118] width 269 height 27
click at [167, 103] on input "a. Reiterate to the team that the estimates should be as accurate as possible a…" at bounding box center [167, 100] width 0 height 5
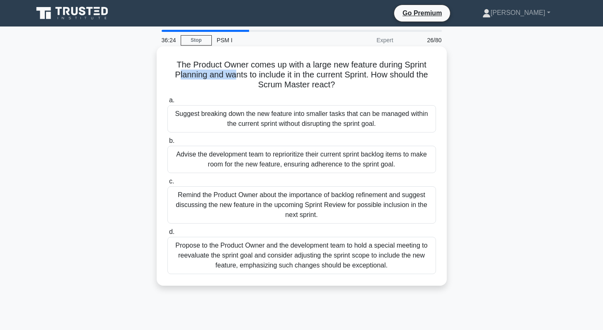
drag, startPoint x: 178, startPoint y: 77, endPoint x: 234, endPoint y: 76, distance: 55.5
click at [234, 76] on h5 "The Product Owner comes up with a large new feature during Sprint Planning and …" at bounding box center [302, 75] width 270 height 31
drag, startPoint x: 267, startPoint y: 65, endPoint x: 358, endPoint y: 65, distance: 91.6
click at [358, 65] on h5 "The Product Owner comes up with a large new feature during Sprint Planning and …" at bounding box center [302, 75] width 270 height 31
click at [302, 209] on div "Remind the Product Owner about the importance of backlog refinement and suggest…" at bounding box center [301, 204] width 269 height 37
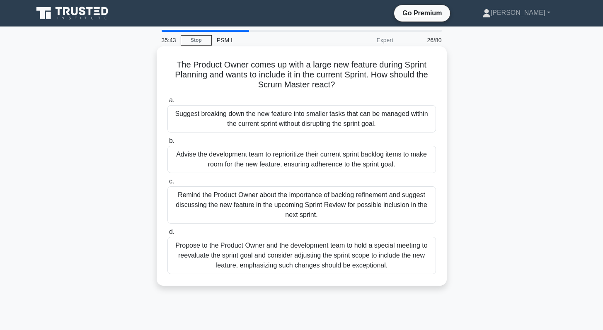
click at [167, 184] on input "c. Remind the Product Owner about the importance of backlog refinement and sugg…" at bounding box center [167, 181] width 0 height 5
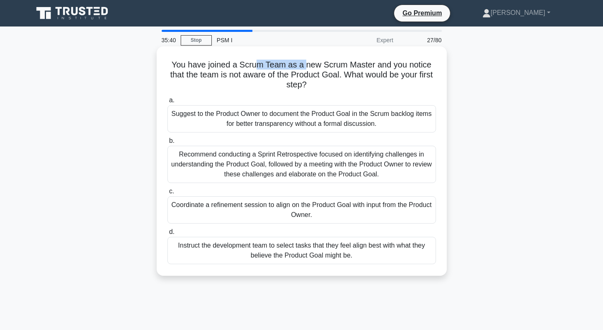
drag, startPoint x: 260, startPoint y: 66, endPoint x: 307, endPoint y: 65, distance: 47.2
click at [307, 65] on h5 "You have joined a Scrum Team as a new Scrum Master and you notice that the team…" at bounding box center [302, 75] width 270 height 31
drag, startPoint x: 214, startPoint y: 77, endPoint x: 251, endPoint y: 77, distance: 36.9
click at [251, 77] on h5 "You have joined a Scrum Team as a new Scrum Master and you notice that the team…" at bounding box center [302, 75] width 270 height 31
drag, startPoint x: 285, startPoint y: 75, endPoint x: 338, endPoint y: 73, distance: 52.7
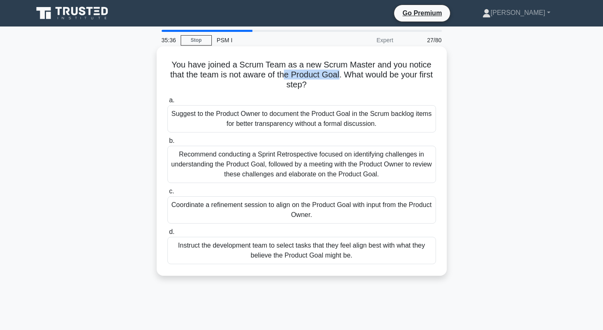
click at [338, 73] on h5 "You have joined a Scrum Team as a new Scrum Master and you notice that the team…" at bounding box center [302, 75] width 270 height 31
click at [277, 212] on div "Coordinate a refinement session to align on the Product Goal with input from th…" at bounding box center [301, 209] width 269 height 27
click at [167, 194] on input "c. Coordinate a refinement session to align on the Product Goal with input from…" at bounding box center [167, 191] width 0 height 5
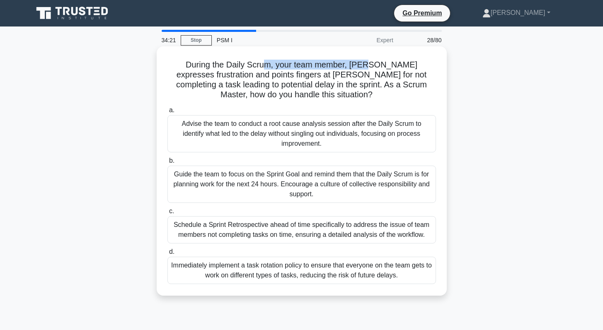
drag, startPoint x: 254, startPoint y: 65, endPoint x: 351, endPoint y: 69, distance: 97.8
click at [351, 69] on h5 "During the Daily Scrum, your team member, [PERSON_NAME] expresses frustration a…" at bounding box center [302, 80] width 270 height 41
drag, startPoint x: 203, startPoint y: 86, endPoint x: 249, endPoint y: 86, distance: 45.6
click at [249, 86] on h5 "During the Daily Scrum, your team member, [PERSON_NAME] expresses frustration a…" at bounding box center [302, 80] width 270 height 41
click at [313, 186] on div "Guide the team to focus on the Sprint Goal and remind them that the Daily Scrum…" at bounding box center [301, 184] width 269 height 37
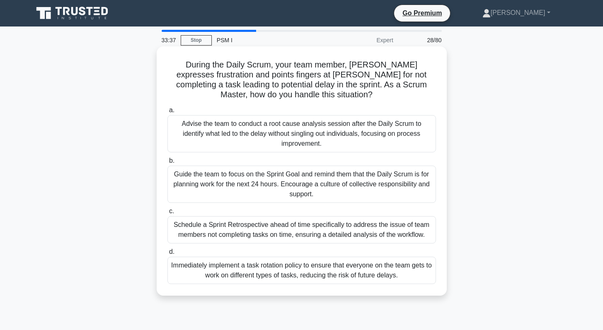
click at [167, 164] on input "b. Guide the team to focus on the Sprint Goal and remind them that the Daily Sc…" at bounding box center [167, 160] width 0 height 5
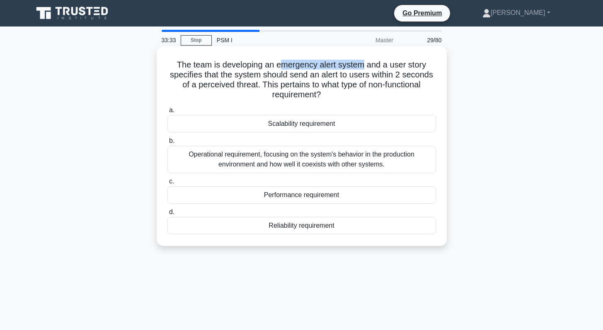
drag, startPoint x: 278, startPoint y: 62, endPoint x: 363, endPoint y: 63, distance: 84.1
click at [363, 63] on h5 "The team is developing an emergency alert system and a user story specifies tha…" at bounding box center [302, 80] width 270 height 41
drag, startPoint x: 280, startPoint y: 75, endPoint x: 419, endPoint y: 75, distance: 139.2
click at [419, 75] on h5 "The team is developing an emergency alert system and a user story specifies tha…" at bounding box center [302, 80] width 270 height 41
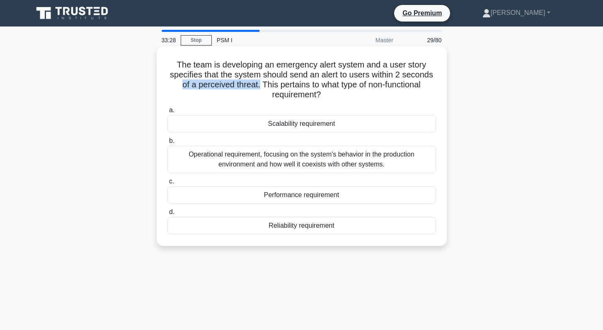
drag, startPoint x: 258, startPoint y: 84, endPoint x: 174, endPoint y: 88, distance: 84.2
click at [174, 88] on h5 "The team is developing an emergency alert system and a user story specifies tha…" at bounding box center [302, 80] width 270 height 41
click at [289, 229] on div "Reliability requirement" at bounding box center [301, 225] width 269 height 17
click at [167, 215] on input "d. Reliability requirement" at bounding box center [167, 212] width 0 height 5
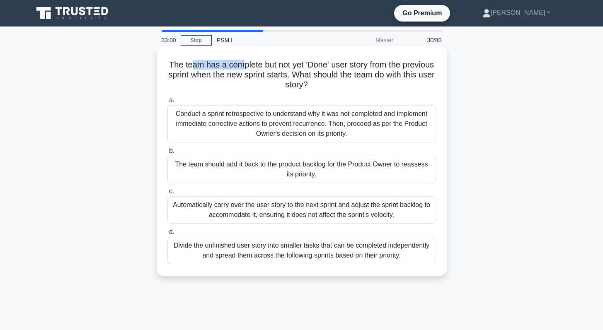
drag, startPoint x: 190, startPoint y: 64, endPoint x: 242, endPoint y: 61, distance: 51.9
click at [242, 61] on h5 "The team has a complete but not yet 'Done' user story from the previous sprint …" at bounding box center [302, 75] width 270 height 31
drag, startPoint x: 313, startPoint y: 66, endPoint x: 332, endPoint y: 65, distance: 19.1
click at [332, 65] on h5 "The team has a complete but not yet 'Done' user story from the previous sprint …" at bounding box center [302, 75] width 270 height 31
drag, startPoint x: 193, startPoint y: 75, endPoint x: 252, endPoint y: 73, distance: 58.4
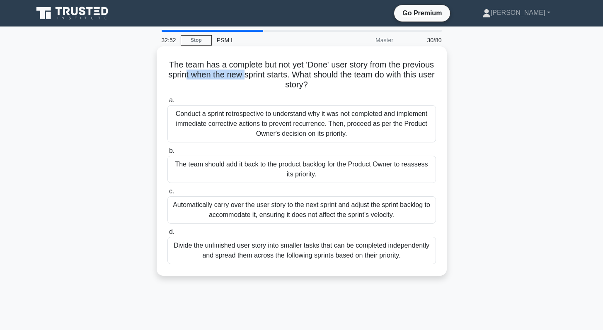
click at [252, 73] on h5 "The team has a complete but not yet 'Done' user story from the previous sprint …" at bounding box center [302, 75] width 270 height 31
click at [319, 168] on div "The team should add it back to the product backlog for the Product Owner to rea…" at bounding box center [301, 169] width 269 height 27
click at [167, 154] on input "b. The team should add it back to the product backlog for the Product Owner to …" at bounding box center [167, 150] width 0 height 5
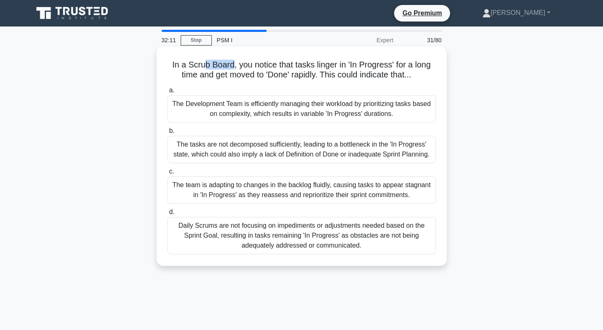
drag, startPoint x: 230, startPoint y: 67, endPoint x: 205, endPoint y: 67, distance: 25.7
click at [205, 67] on h5 "In a Scrub Board, you notice that tasks linger in 'In Progress' for a long time…" at bounding box center [302, 70] width 270 height 21
drag, startPoint x: 237, startPoint y: 77, endPoint x: 281, endPoint y: 75, distance: 43.2
click at [281, 75] on h5 "In a Scrub Board, you notice that tasks linger in 'In Progress' for a long time…" at bounding box center [302, 70] width 270 height 21
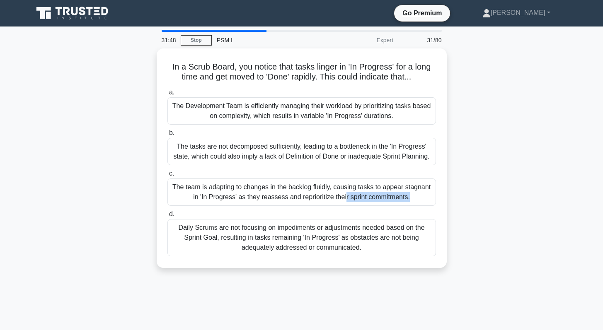
drag, startPoint x: 272, startPoint y: 186, endPoint x: 32, endPoint y: 207, distance: 240.8
click at [88, 213] on div "In a Scrub Board, you notice that tasks linger in 'In Progress' for a long time…" at bounding box center [301, 163] width 547 height 230
click at [57, 173] on div "In a Scrub Board, you notice that tasks linger in 'In Progress' for a long time…" at bounding box center [301, 163] width 547 height 230
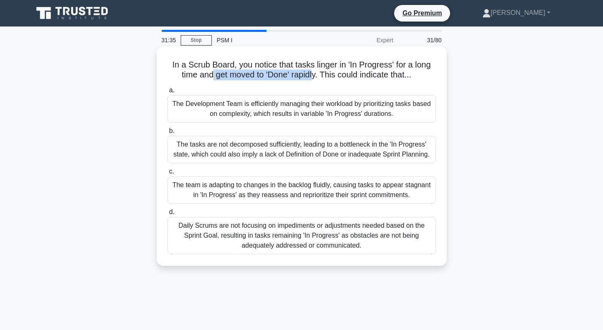
drag, startPoint x: 210, startPoint y: 74, endPoint x: 312, endPoint y: 72, distance: 101.1
click at [312, 72] on h5 "In a Scrub Board, you notice that tasks linger in 'In Progress' for a long time…" at bounding box center [302, 70] width 270 height 21
click at [272, 152] on div "The tasks are not decomposed sufficiently, leading to a bottleneck in the 'In P…" at bounding box center [301, 149] width 269 height 27
click at [167, 134] on input "b. The tasks are not decomposed sufficiently, leading to a bottleneck in the 'I…" at bounding box center [167, 130] width 0 height 5
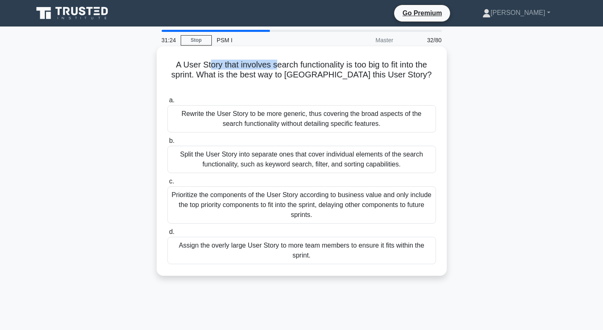
drag, startPoint x: 207, startPoint y: 67, endPoint x: 275, endPoint y: 63, distance: 68.1
click at [275, 63] on h5 "A User Story that involves search functionality is too big to fit into the spri…" at bounding box center [302, 75] width 270 height 31
drag, startPoint x: 352, startPoint y: 63, endPoint x: 382, endPoint y: 63, distance: 30.2
click at [382, 63] on h5 "A User Story that involves search functionality is too big to fit into the spri…" at bounding box center [302, 75] width 270 height 31
click at [248, 150] on div "Split the User Story into separate ones that cover individual elements of the s…" at bounding box center [301, 159] width 269 height 27
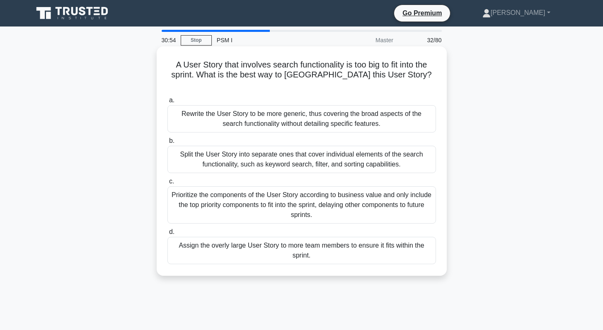
click at [167, 144] on input "b. Split the User Story into separate ones that cover individual elements of th…" at bounding box center [167, 140] width 0 height 5
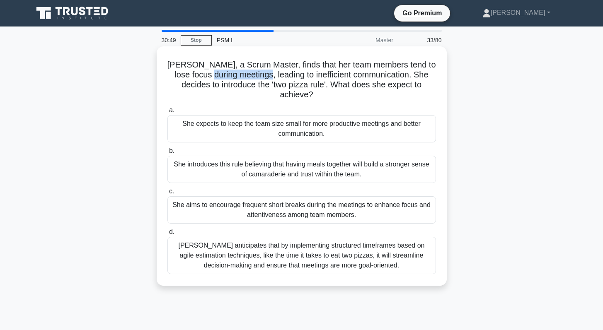
drag, startPoint x: 210, startPoint y: 76, endPoint x: 264, endPoint y: 75, distance: 53.5
click at [264, 75] on h5 "[PERSON_NAME], a Scrum Master, finds that her team members tend to lose focus d…" at bounding box center [302, 80] width 270 height 41
click at [299, 74] on h5 "[PERSON_NAME], a Scrum Master, finds that her team members tend to lose focus d…" at bounding box center [302, 80] width 270 height 41
drag, startPoint x: 234, startPoint y: 86, endPoint x: 276, endPoint y: 84, distance: 41.9
click at [276, 84] on h5 "[PERSON_NAME], a Scrum Master, finds that her team members tend to lose focus d…" at bounding box center [302, 80] width 270 height 41
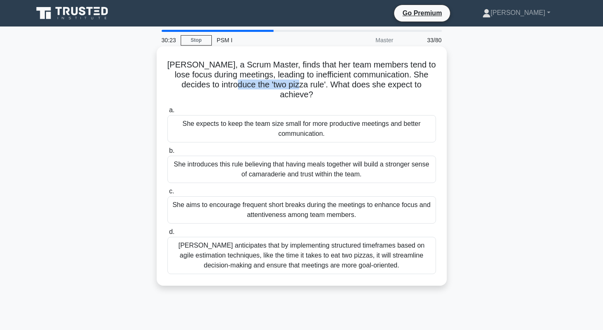
drag, startPoint x: 285, startPoint y: 86, endPoint x: 229, endPoint y: 85, distance: 56.4
click at [229, 85] on h5 "[PERSON_NAME], a Scrum Master, finds that her team members tend to lose focus d…" at bounding box center [302, 80] width 270 height 41
copy h5 "'two pizza rule'."
click at [283, 116] on div "She expects to keep the team size small for more productive meetings and better…" at bounding box center [301, 128] width 269 height 27
click at [167, 113] on input "a. She expects to keep the team size small for more productive meetings and bet…" at bounding box center [167, 110] width 0 height 5
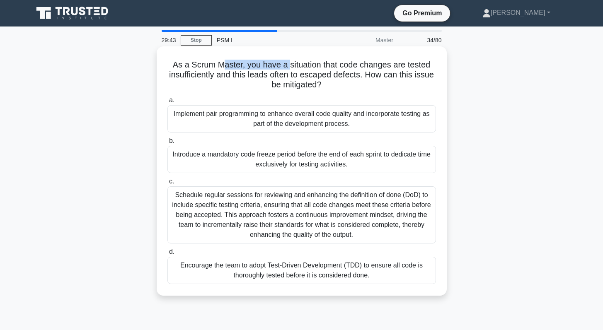
drag, startPoint x: 226, startPoint y: 65, endPoint x: 289, endPoint y: 65, distance: 63.0
click at [289, 65] on h5 "As a Scrum Master, you have a situation that code changes are tested insufficie…" at bounding box center [302, 75] width 270 height 31
click at [316, 65] on h5 "As a Scrum Master, you have a situation that code changes are tested insufficie…" at bounding box center [302, 75] width 270 height 31
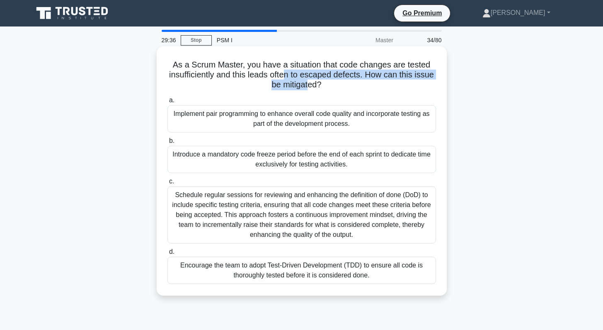
drag, startPoint x: 285, startPoint y: 76, endPoint x: 306, endPoint y: 82, distance: 21.4
click at [306, 82] on h5 "As a Scrum Master, you have a situation that code changes are tested insufficie…" at bounding box center [302, 75] width 270 height 31
click at [302, 275] on div "Encourage the team to adopt Test-Driven Development (TDD) to ensure all code is…" at bounding box center [301, 270] width 269 height 27
click at [167, 255] on input "d. Encourage the team to adopt Test-Driven Development (TDD) to ensure all code…" at bounding box center [167, 251] width 0 height 5
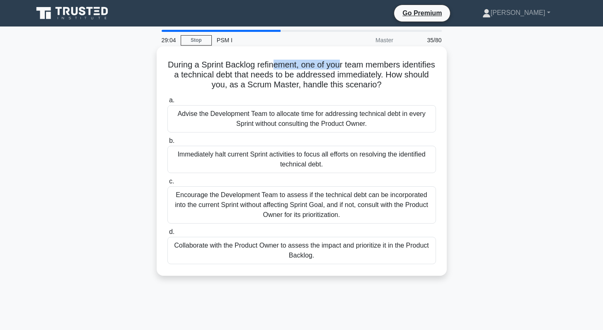
drag, startPoint x: 274, startPoint y: 67, endPoint x: 339, endPoint y: 63, distance: 65.6
click at [339, 63] on h5 "During a Sprint Backlog refinement, one of your team members identifies a techn…" at bounding box center [302, 75] width 270 height 31
drag, startPoint x: 237, startPoint y: 76, endPoint x: 374, endPoint y: 73, distance: 137.2
click at [374, 73] on h5 "During a Sprint Backlog refinement, one of your team members identifies a techn…" at bounding box center [302, 75] width 270 height 31
click at [325, 207] on div "Encourage the Development Team to assess if the technical debt can be incorpora…" at bounding box center [301, 204] width 269 height 37
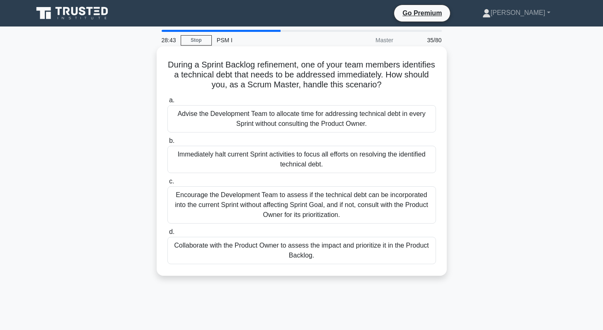
click at [167, 184] on input "c. Encourage the Development Team to assess if the technical debt can be incorp…" at bounding box center [167, 181] width 0 height 5
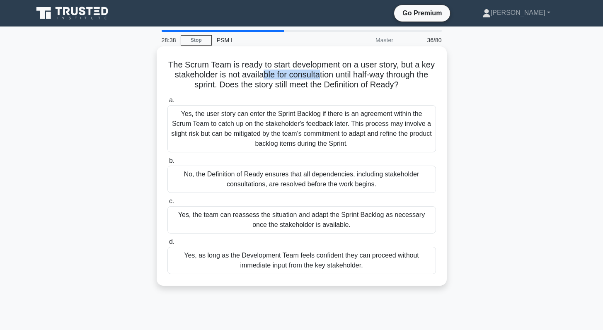
drag, startPoint x: 263, startPoint y: 77, endPoint x: 318, endPoint y: 73, distance: 55.2
click at [318, 73] on h5 "The Scrum Team is ready to start development on a user story, but a key stakeho…" at bounding box center [302, 75] width 270 height 31
drag, startPoint x: 336, startPoint y: 76, endPoint x: 379, endPoint y: 76, distance: 43.1
click at [379, 76] on h5 "The Scrum Team is ready to start development on a user story, but a key stakeho…" at bounding box center [302, 75] width 270 height 31
click at [225, 75] on h5 "The Scrum Team is ready to start development on a user story, but a key stakeho…" at bounding box center [302, 75] width 270 height 31
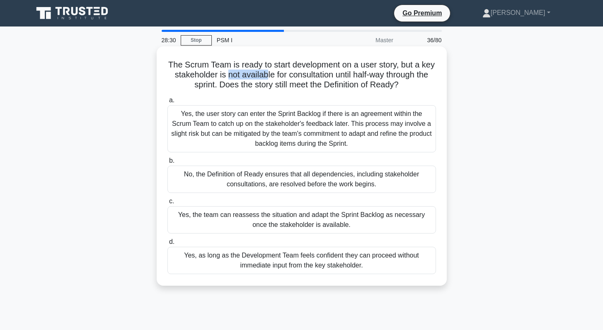
drag, startPoint x: 227, startPoint y: 75, endPoint x: 264, endPoint y: 74, distance: 37.3
click at [264, 74] on h5 "The Scrum Team is ready to start development on a user story, but a key stakeho…" at bounding box center [302, 75] width 270 height 31
drag, startPoint x: 356, startPoint y: 185, endPoint x: 185, endPoint y: 175, distance: 170.6
click at [185, 175] on div "No, the Definition of Ready ensures that all dependencies, including stakeholde…" at bounding box center [301, 179] width 269 height 27
copy div "No, the Definition of Ready ensures that all dependencies, including stakeholde…"
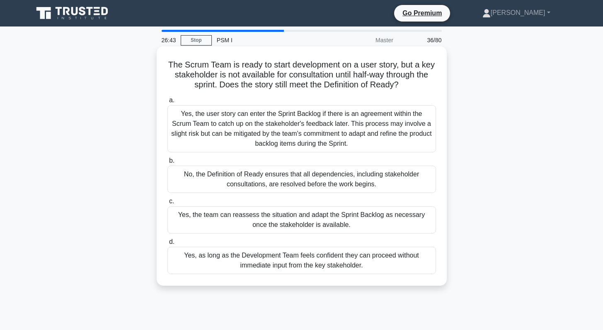
click at [308, 256] on div "Yes, as long as the Development Team feels confident they can proceed without i…" at bounding box center [301, 260] width 269 height 27
click at [167, 245] on input "d. Yes, as long as the Development Team feels confident they can proceed withou…" at bounding box center [167, 242] width 0 height 5
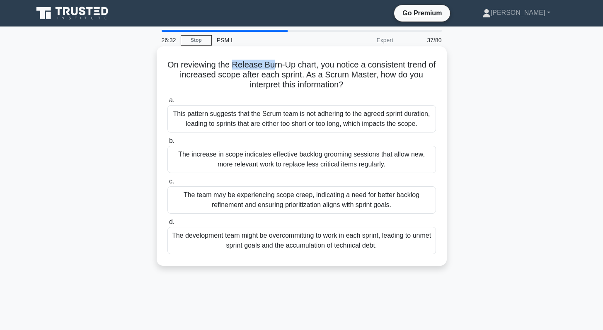
drag, startPoint x: 235, startPoint y: 66, endPoint x: 274, endPoint y: 66, distance: 39.4
click at [274, 66] on h5 "On reviewing the Release Burn-Up chart, you notice a consistent trend of increa…" at bounding box center [302, 75] width 270 height 31
drag, startPoint x: 215, startPoint y: 77, endPoint x: 257, endPoint y: 76, distance: 42.3
click at [257, 76] on h5 "On reviewing the Release Burn-Up chart, you notice a consistent trend of increa…" at bounding box center [302, 75] width 270 height 31
drag, startPoint x: 200, startPoint y: 76, endPoint x: 236, endPoint y: 76, distance: 36.0
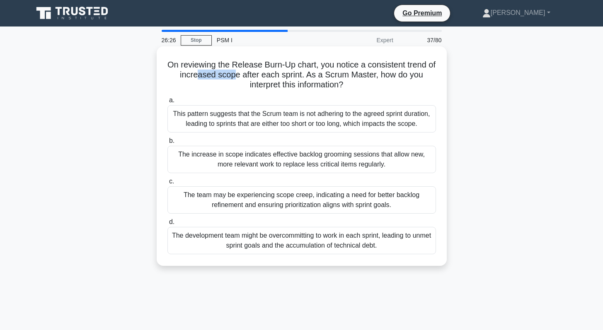
click at [236, 76] on h5 "On reviewing the Release Burn-Up chart, you notice a consistent trend of increa…" at bounding box center [302, 75] width 270 height 31
click at [259, 201] on div "The team may be experiencing scope creep, indicating a need for better backlog …" at bounding box center [301, 199] width 269 height 27
click at [167, 184] on input "c. The team may be experiencing scope creep, indicating a need for better backl…" at bounding box center [167, 181] width 0 height 5
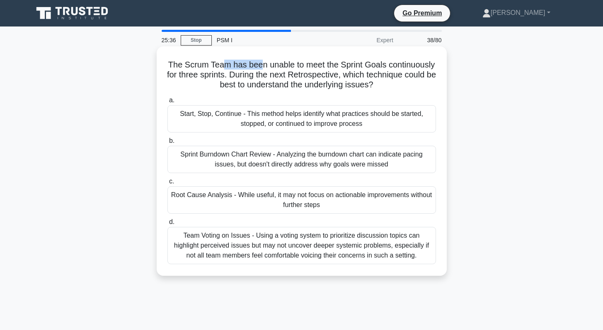
drag, startPoint x: 222, startPoint y: 68, endPoint x: 262, endPoint y: 68, distance: 40.2
click at [262, 68] on h5 "The Scrum Team has been unable to meet the Sprint Goals continuously for three …" at bounding box center [302, 75] width 270 height 31
drag, startPoint x: 210, startPoint y: 75, endPoint x: 221, endPoint y: 75, distance: 11.2
click at [220, 75] on h5 "The Scrum Team has been unable to meet the Sprint Goals continuously for three …" at bounding box center [302, 75] width 270 height 31
click at [283, 125] on div "Start, Stop, Continue - This method helps identify what practices should be sta…" at bounding box center [301, 118] width 269 height 27
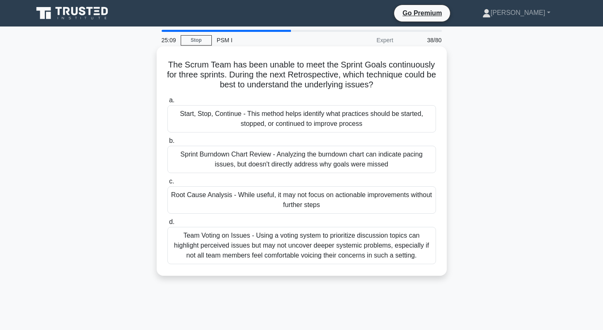
click at [167, 103] on input "a. Start, Stop, Continue - This method helps identify what practices should be …" at bounding box center [167, 100] width 0 height 5
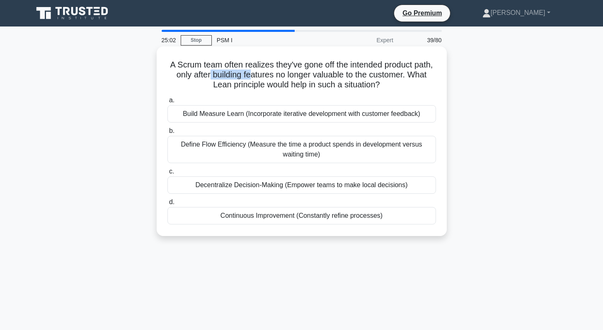
drag, startPoint x: 209, startPoint y: 77, endPoint x: 253, endPoint y: 77, distance: 44.3
click at [253, 77] on h5 "A Scrum team often realizes they've gone off the intended product path, only af…" at bounding box center [302, 75] width 270 height 31
drag, startPoint x: 306, startPoint y: 65, endPoint x: 328, endPoint y: 65, distance: 22.4
click at [328, 65] on h5 "A Scrum team often realizes they've gone off the intended product path, only af…" at bounding box center [302, 75] width 270 height 31
drag, startPoint x: 234, startPoint y: 78, endPoint x: 285, endPoint y: 77, distance: 51.0
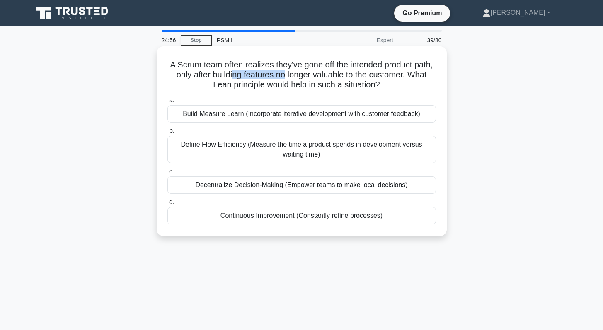
click at [285, 77] on h5 "A Scrum team often realizes they've gone off the intended product path, only af…" at bounding box center [302, 75] width 270 height 31
drag, startPoint x: 229, startPoint y: 87, endPoint x: 308, endPoint y: 88, distance: 79.2
click at [308, 88] on h5 "A Scrum team often realizes they've gone off the intended product path, only af…" at bounding box center [302, 75] width 270 height 31
drag, startPoint x: 381, startPoint y: 85, endPoint x: 157, endPoint y: 66, distance: 224.1
click at [157, 66] on div "A Scrum team often realizes they've gone off the intended product path, only af…" at bounding box center [302, 141] width 290 height 190
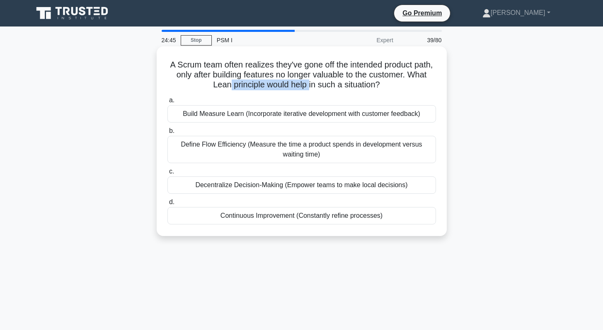
copy h5 "A Scrum team often realizes they've gone off the intended product path, only af…"
click at [276, 154] on div "Define Flow Efficiency (Measure the time a product spends in development versus…" at bounding box center [301, 149] width 269 height 27
click at [167, 134] on input "b. Define Flow Efficiency (Measure the time a product spends in development ver…" at bounding box center [167, 130] width 0 height 5
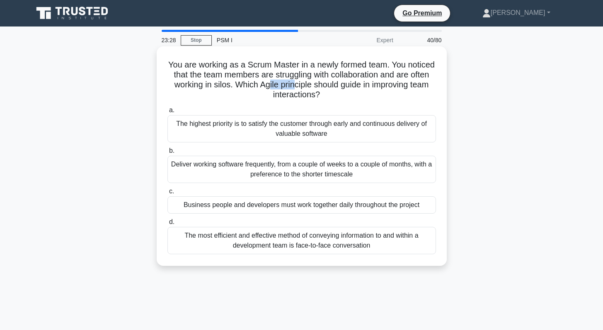
drag, startPoint x: 270, startPoint y: 85, endPoint x: 292, endPoint y: 86, distance: 22.0
click at [292, 86] on h5 "You are working as a Scrum Master in a newly formed team. You noticed that the …" at bounding box center [302, 80] width 270 height 41
drag, startPoint x: 243, startPoint y: 86, endPoint x: 311, endPoint y: 85, distance: 67.6
click at [311, 85] on h5 "You are working as a Scrum Master in a newly formed team. You noticed that the …" at bounding box center [302, 80] width 270 height 41
drag, startPoint x: 230, startPoint y: 85, endPoint x: 322, endPoint y: 75, distance: 92.9
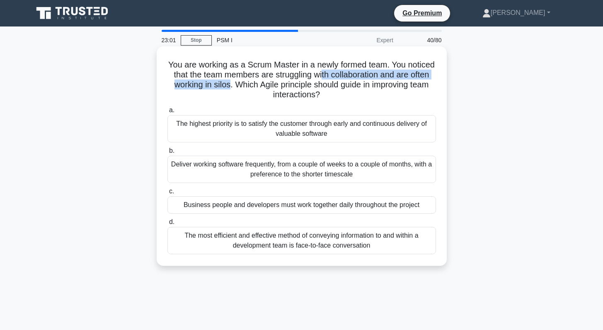
click at [322, 75] on h5 "You are working as a Scrum Master in a newly formed team. You noticed that the …" at bounding box center [302, 80] width 270 height 41
click at [307, 247] on div "The most efficient and effective method of conveying information to and within …" at bounding box center [301, 240] width 269 height 27
click at [167, 225] on input "d. The most efficient and effective method of conveying information to and with…" at bounding box center [167, 222] width 0 height 5
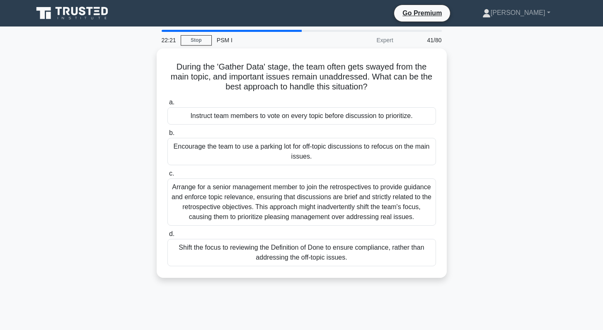
drag, startPoint x: 203, startPoint y: 115, endPoint x: 139, endPoint y: 118, distance: 64.3
click at [140, 118] on div "During the 'Gather Data' stage, the team often gets swayed from the main topic,…" at bounding box center [301, 168] width 547 height 240
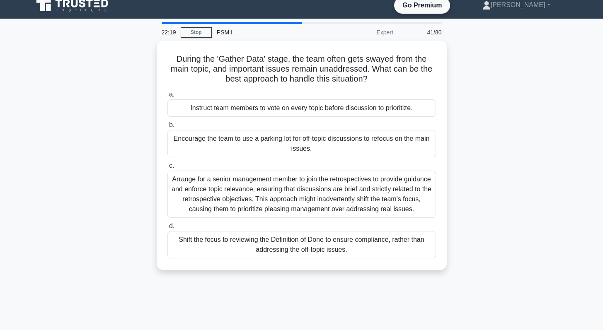
scroll to position [8, 0]
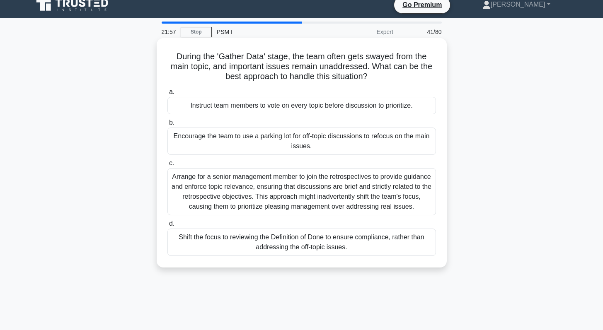
click at [318, 142] on div "Encourage the team to use a parking lot for off-topic discussions to refocus on…" at bounding box center [301, 141] width 269 height 27
click at [167, 126] on input "b. Encourage the team to use a parking lot for off-topic discussions to refocus…" at bounding box center [167, 122] width 0 height 5
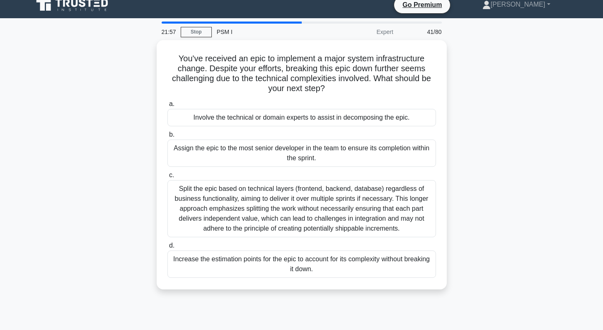
scroll to position [0, 0]
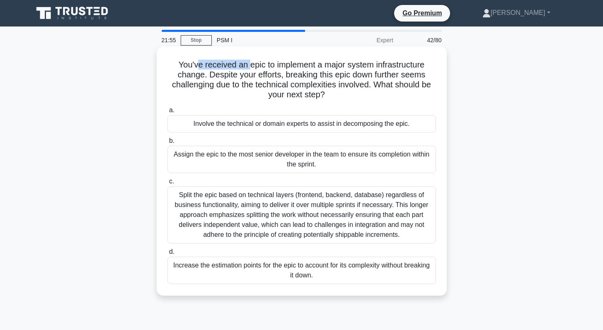
drag, startPoint x: 198, startPoint y: 67, endPoint x: 248, endPoint y: 63, distance: 49.4
click at [248, 63] on h5 "You've received an epic to implement a major system infrastructure change. Desp…" at bounding box center [302, 80] width 270 height 41
click at [291, 68] on h5 "You've received an epic to implement a major system infrastructure change. Desp…" at bounding box center [302, 80] width 270 height 41
drag, startPoint x: 299, startPoint y: 75, endPoint x: 335, endPoint y: 75, distance: 35.6
click at [335, 75] on h5 "You've received an epic to implement a major system infrastructure change. Desp…" at bounding box center [302, 80] width 270 height 41
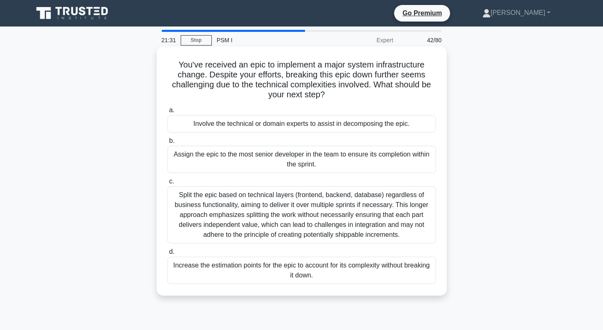
click at [325, 65] on h5 "You've received an epic to implement a major system infrastructure change. Desp…" at bounding box center [302, 80] width 270 height 41
drag, startPoint x: 222, startPoint y: 65, endPoint x: 263, endPoint y: 66, distance: 41.0
click at [263, 66] on h5 "You've received an epic to implement a major system infrastructure change. Desp…" at bounding box center [302, 80] width 270 height 41
drag, startPoint x: 309, startPoint y: 75, endPoint x: 375, endPoint y: 74, distance: 65.5
click at [375, 74] on h5 "You've received an epic to implement a major system infrastructure change. Desp…" at bounding box center [302, 80] width 270 height 41
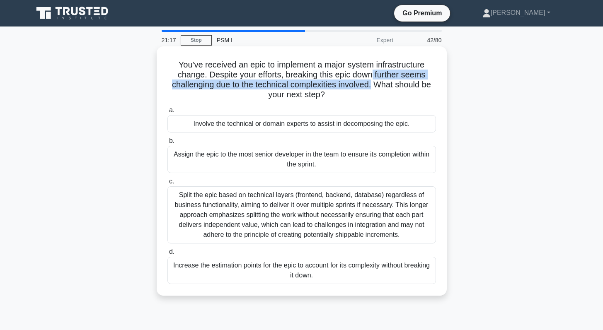
drag, startPoint x: 371, startPoint y: 87, endPoint x: 372, endPoint y: 76, distance: 11.6
click at [372, 76] on h5 "You've received an epic to implement a major system infrastructure change. Desp…" at bounding box center [302, 80] width 270 height 41
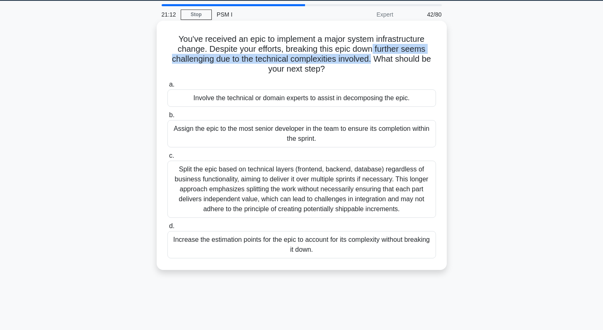
scroll to position [33, 0]
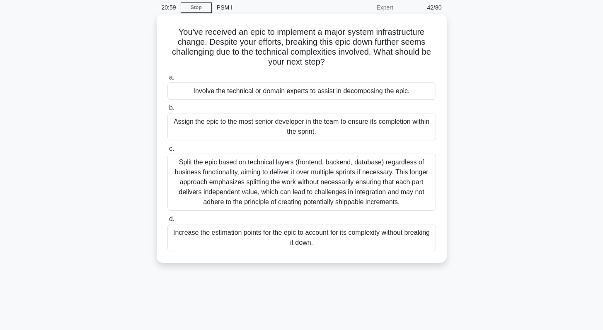
click at [241, 92] on div "Involve the technical or domain experts to assist in decomposing the epic." at bounding box center [301, 90] width 269 height 17
click at [167, 80] on input "a. Involve the technical or domain experts to assist in decomposing the epic." at bounding box center [167, 77] width 0 height 5
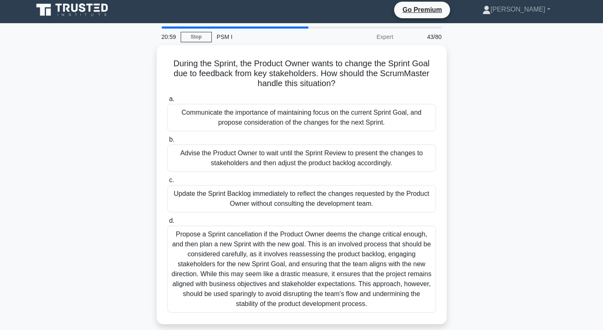
scroll to position [0, 0]
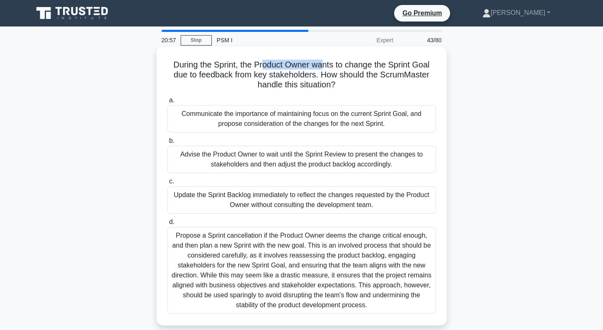
drag, startPoint x: 264, startPoint y: 69, endPoint x: 322, endPoint y: 65, distance: 58.2
click at [322, 65] on h5 "During the Sprint, the Product Owner wants to change the Sprint Goal due to fee…" at bounding box center [302, 75] width 270 height 31
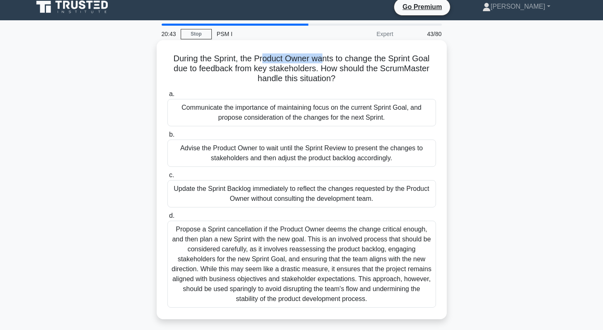
scroll to position [14, 0]
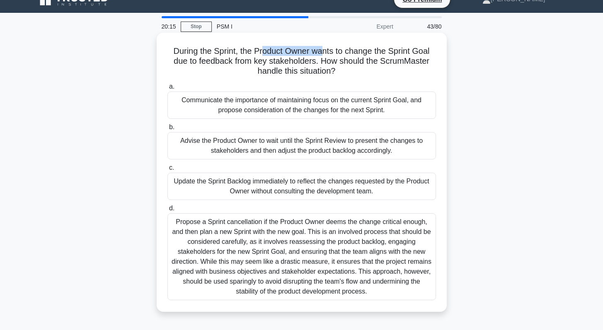
click at [326, 257] on div "Propose a Sprint cancellation if the Product Owner deems the change critical en…" at bounding box center [301, 256] width 269 height 87
click at [167, 211] on input "d. Propose a Sprint cancellation if the Product Owner deems the change critical…" at bounding box center [167, 208] width 0 height 5
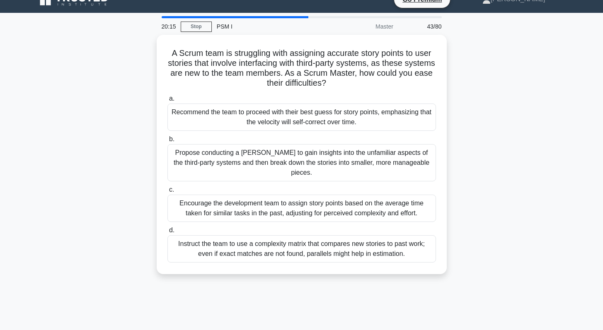
scroll to position [0, 0]
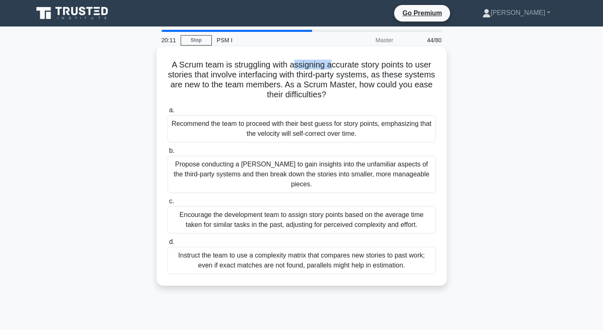
drag, startPoint x: 293, startPoint y: 65, endPoint x: 333, endPoint y: 64, distance: 39.8
click at [333, 64] on h5 "A Scrum team is struggling with assigning accurate story points to user stories…" at bounding box center [302, 80] width 270 height 41
click at [352, 68] on h5 "A Scrum team is struggling with assigning accurate story points to user stories…" at bounding box center [302, 80] width 270 height 41
drag, startPoint x: 257, startPoint y: 75, endPoint x: 286, endPoint y: 75, distance: 29.0
click at [286, 75] on h5 "A Scrum team is struggling with assigning accurate story points to user stories…" at bounding box center [302, 80] width 270 height 41
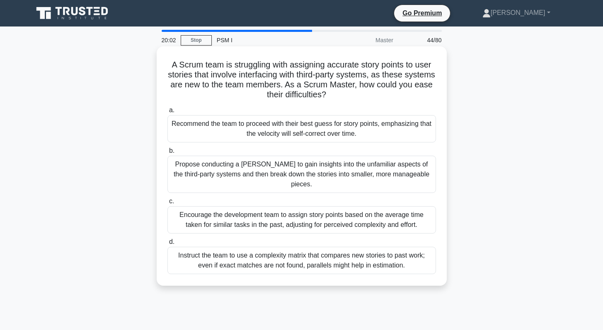
click at [306, 75] on h5 "A Scrum team is struggling with assigning accurate story points to user stories…" at bounding box center [302, 80] width 270 height 41
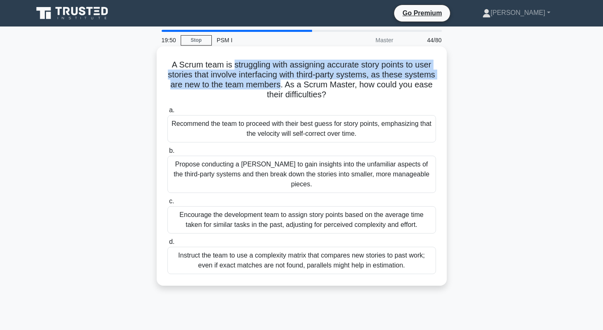
drag, startPoint x: 234, startPoint y: 66, endPoint x: 283, endPoint y: 85, distance: 51.9
click at [283, 85] on h5 "A Scrum team is struggling with assigning accurate story points to user stories…" at bounding box center [302, 80] width 270 height 41
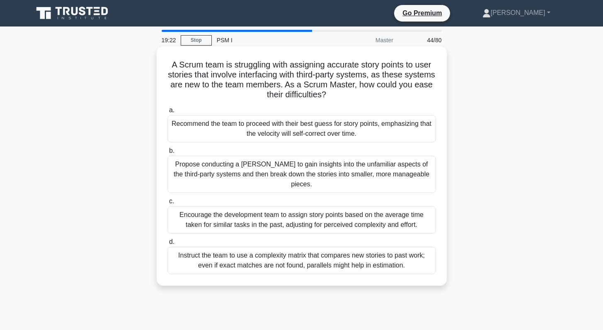
click at [309, 176] on div "Propose conducting a [PERSON_NAME] to gain insights into the unfamiliar aspects…" at bounding box center [301, 174] width 269 height 37
click at [167, 154] on input "b. Propose conducting a spike to gain insights into the unfamiliar aspects of t…" at bounding box center [167, 150] width 0 height 5
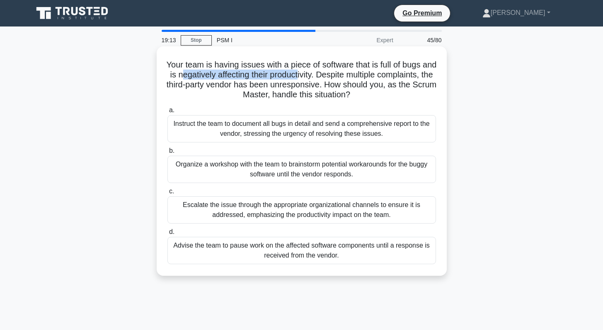
drag, startPoint x: 198, startPoint y: 76, endPoint x: 313, endPoint y: 76, distance: 115.2
click at [313, 76] on h5 "Your team is having issues with a piece of software that is full of bugs and is…" at bounding box center [302, 80] width 270 height 41
click at [349, 79] on h5 "Your team is having issues with a piece of software that is full of bugs and is…" at bounding box center [302, 80] width 270 height 41
drag, startPoint x: 322, startPoint y: 87, endPoint x: 265, endPoint y: 88, distance: 56.8
click at [265, 88] on h5 "Your team is having issues with a piece of software that is full of bugs and is…" at bounding box center [302, 80] width 270 height 41
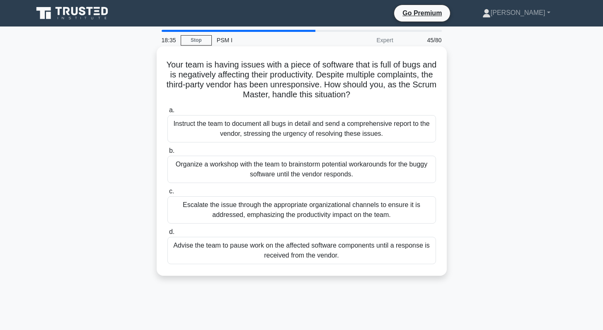
click at [300, 168] on div "Organize a workshop with the team to brainstorm potential workarounds for the b…" at bounding box center [301, 169] width 269 height 27
click at [167, 154] on input "b. Organize a workshop with the team to brainstorm potential workarounds for th…" at bounding box center [167, 150] width 0 height 5
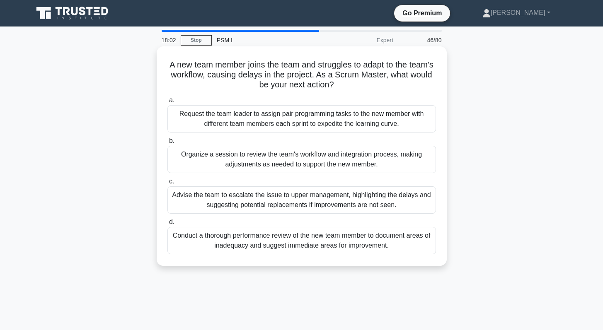
click at [306, 167] on div "Organize a session to review the team's workflow and integration process, makin…" at bounding box center [301, 159] width 269 height 27
click at [167, 144] on input "b. Organize a session to review the team's workflow and integration process, ma…" at bounding box center [167, 140] width 0 height 5
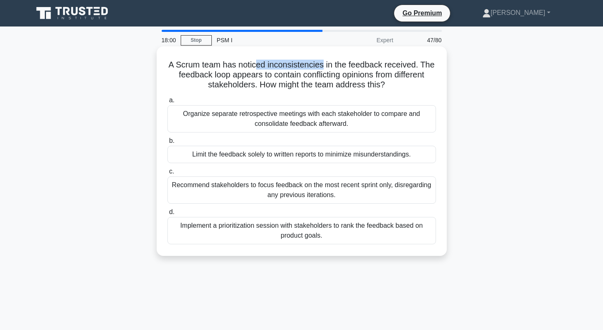
drag, startPoint x: 258, startPoint y: 68, endPoint x: 321, endPoint y: 65, distance: 63.5
click at [321, 65] on h5 "A Scrum team has noticed inconsistencies in the feedback received. The feedback…" at bounding box center [302, 75] width 270 height 31
click at [352, 64] on h5 "A Scrum team has noticed inconsistencies in the feedback received. The feedback…" at bounding box center [302, 75] width 270 height 31
drag, startPoint x: 338, startPoint y: 76, endPoint x: 382, endPoint y: 75, distance: 44.4
click at [382, 75] on h5 "A Scrum team has noticed inconsistencies in the feedback received. The feedback…" at bounding box center [302, 75] width 270 height 31
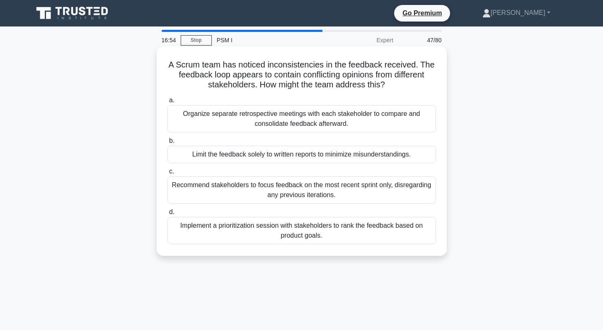
click at [286, 122] on div "Organize separate retrospective meetings with each stakeholder to compare and c…" at bounding box center [301, 118] width 269 height 27
click at [167, 103] on input "a. Organize separate retrospective meetings with each stakeholder to compare an…" at bounding box center [167, 100] width 0 height 5
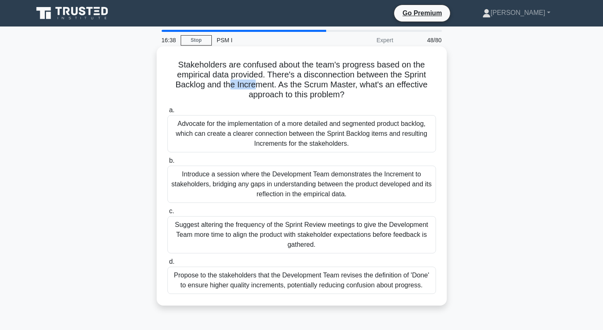
drag, startPoint x: 232, startPoint y: 87, endPoint x: 257, endPoint y: 86, distance: 25.3
click at [257, 86] on h5 "Stakeholders are confused about the team's progress based on the empirical data…" at bounding box center [302, 80] width 270 height 41
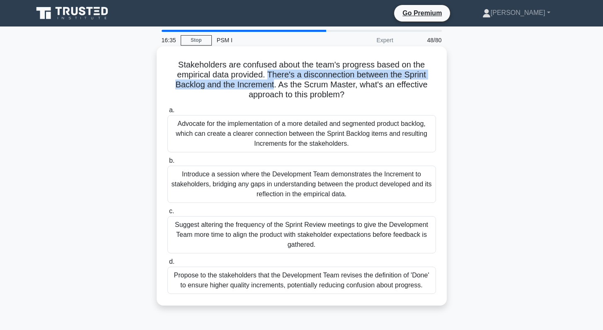
drag, startPoint x: 268, startPoint y: 74, endPoint x: 274, endPoint y: 83, distance: 11.3
click at [274, 83] on h5 "Stakeholders are confused about the team's progress based on the empirical data…" at bounding box center [302, 80] width 270 height 41
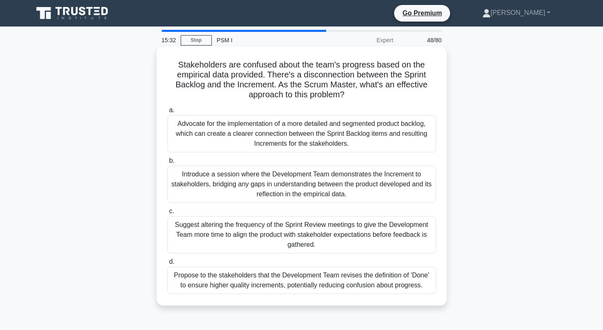
click at [225, 285] on div "Propose to the stakeholders that the Development Team revises the definition of…" at bounding box center [301, 280] width 269 height 27
click at [167, 265] on input "d. Propose to the stakeholders that the Development Team revises the definition…" at bounding box center [167, 261] width 0 height 5
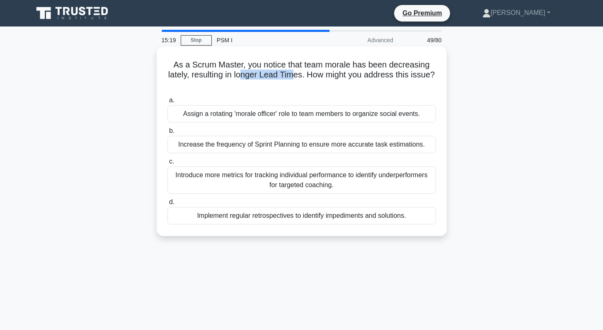
drag, startPoint x: 240, startPoint y: 77, endPoint x: 296, endPoint y: 78, distance: 56.4
click at [296, 78] on h5 "As a Scrum Master, you notice that team morale has been decreasing lately, resu…" at bounding box center [302, 75] width 270 height 31
click at [301, 217] on div "Implement regular retrospectives to identify impediments and solutions." at bounding box center [301, 215] width 269 height 17
click at [167, 205] on input "d. Implement regular retrospectives to identify impediments and solutions." at bounding box center [167, 202] width 0 height 5
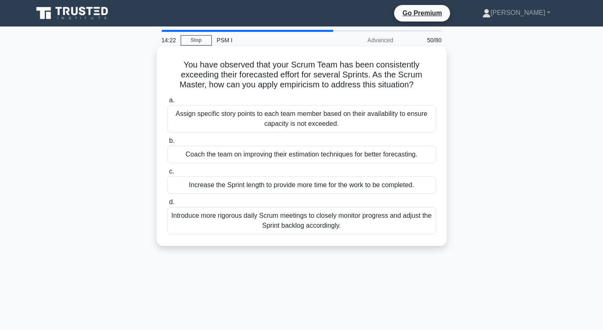
click at [259, 158] on div "Coach the team on improving their estimation techniques for better forecasting." at bounding box center [301, 154] width 269 height 17
click at [167, 144] on input "b. Coach the team on improving their estimation techniques for better forecasti…" at bounding box center [167, 140] width 0 height 5
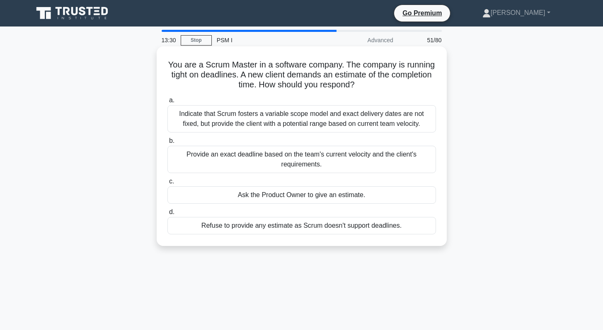
click at [288, 197] on div "Ask the Product Owner to give an estimate." at bounding box center [301, 194] width 269 height 17
click at [167, 184] on input "c. Ask the Product Owner to give an estimate." at bounding box center [167, 181] width 0 height 5
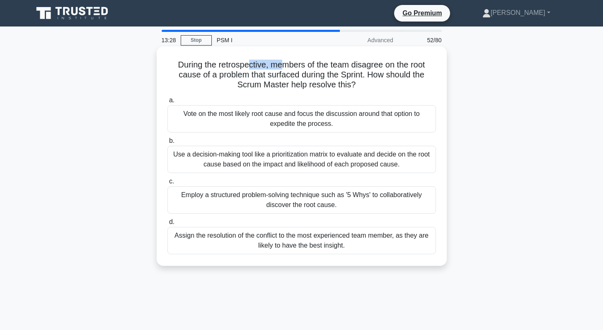
drag, startPoint x: 249, startPoint y: 63, endPoint x: 280, endPoint y: 63, distance: 30.2
click at [280, 63] on h5 "During the retrospective, members of the team disagree on the root cause of a p…" at bounding box center [302, 75] width 270 height 31
drag, startPoint x: 298, startPoint y: 75, endPoint x: 336, endPoint y: 75, distance: 37.7
click at [336, 75] on h5 "During the retrospective, members of the team disagree on the root cause of a p…" at bounding box center [302, 75] width 270 height 31
click at [355, 74] on h5 "During the retrospective, members of the team disagree on the root cause of a p…" at bounding box center [302, 75] width 270 height 31
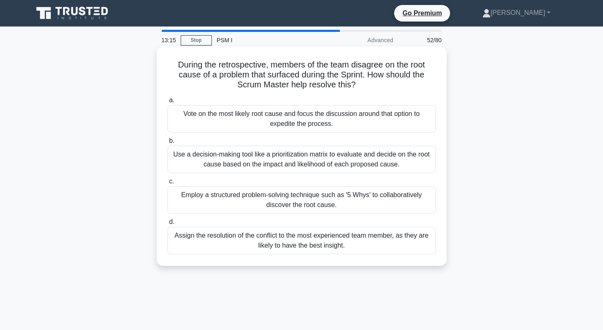
click at [354, 65] on h5 "During the retrospective, members of the team disagree on the root cause of a p…" at bounding box center [302, 75] width 270 height 31
click at [281, 204] on div "Employ a structured problem-solving technique such as '5 Whys' to collaborative…" at bounding box center [301, 199] width 269 height 27
click at [167, 184] on input "c. Employ a structured problem-solving technique such as '5 Whys' to collaborat…" at bounding box center [167, 181] width 0 height 5
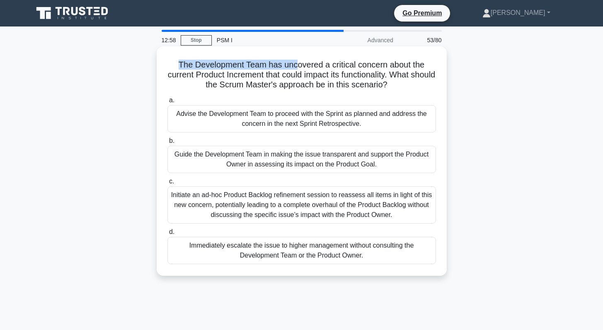
drag, startPoint x: 250, startPoint y: 59, endPoint x: 296, endPoint y: 65, distance: 46.4
click at [296, 65] on div "The Development Team has uncovered a critical concern about the current Product…" at bounding box center [301, 161] width 283 height 223
click at [327, 68] on h5 "The Development Team has uncovered a critical concern about the current Product…" at bounding box center [302, 75] width 270 height 31
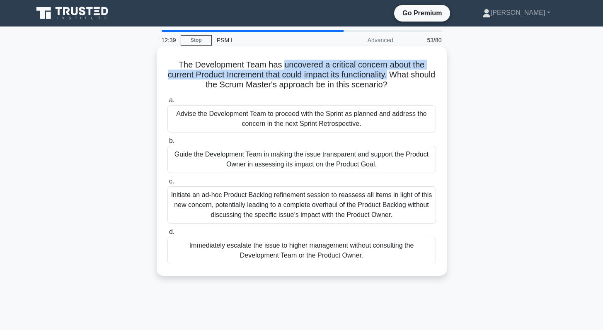
drag, startPoint x: 401, startPoint y: 77, endPoint x: 286, endPoint y: 67, distance: 115.6
click at [286, 67] on h5 "The Development Team has uncovered a critical concern about the current Product…" at bounding box center [302, 75] width 270 height 31
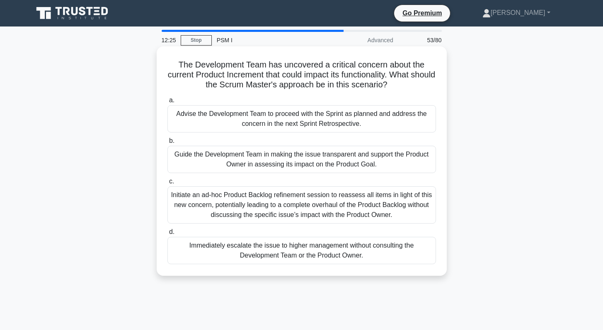
click at [286, 162] on div "Guide the Development Team in making the issue transparent and support the Prod…" at bounding box center [301, 159] width 269 height 27
click at [167, 144] on input "b. Guide the Development Team in making the issue transparent and support the P…" at bounding box center [167, 140] width 0 height 5
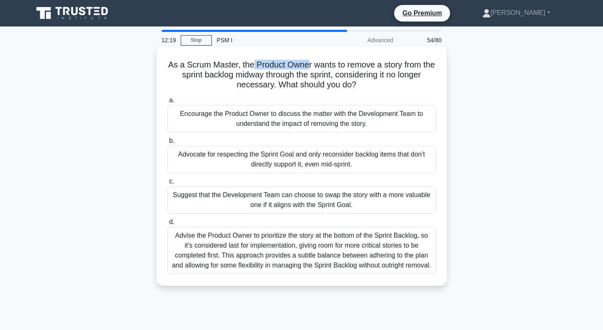
drag, startPoint x: 284, startPoint y: 65, endPoint x: 305, endPoint y: 65, distance: 20.7
click at [305, 65] on h5 "As a Scrum Master, the Product Owner wants to remove a story from the sprint ba…" at bounding box center [302, 75] width 270 height 31
click at [304, 125] on div "Encourage the Product Owner to discuss the matter with the Development Team to …" at bounding box center [301, 118] width 269 height 27
click at [167, 103] on input "a. Encourage the Product Owner to discuss the matter with the Development Team …" at bounding box center [167, 100] width 0 height 5
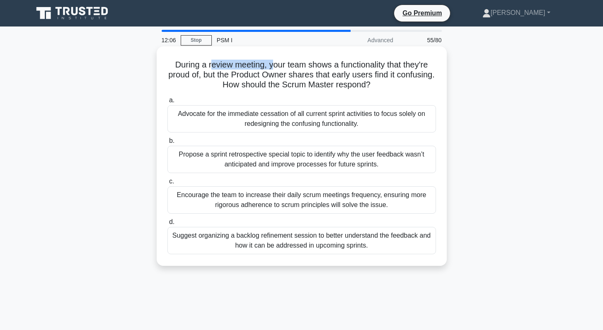
drag, startPoint x: 211, startPoint y: 65, endPoint x: 272, endPoint y: 66, distance: 61.3
click at [272, 66] on h5 "During a review meeting, your team shows a functionality that they're proud of,…" at bounding box center [302, 75] width 270 height 31
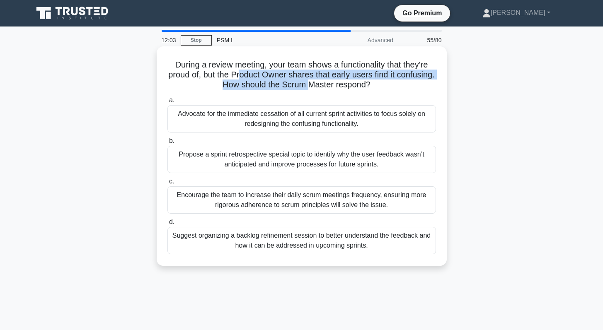
drag, startPoint x: 240, startPoint y: 77, endPoint x: 308, endPoint y: 80, distance: 68.0
click at [308, 80] on h5 "During a review meeting, your team shows a functionality that they're proud of,…" at bounding box center [302, 75] width 270 height 31
click at [331, 74] on h5 "During a review meeting, your team shows a functionality that they're proud of,…" at bounding box center [302, 75] width 270 height 31
drag, startPoint x: 331, startPoint y: 77, endPoint x: 432, endPoint y: 77, distance: 101.1
click at [432, 77] on h5 "During a review meeting, your team shows a functionality that they're proud of,…" at bounding box center [302, 75] width 270 height 31
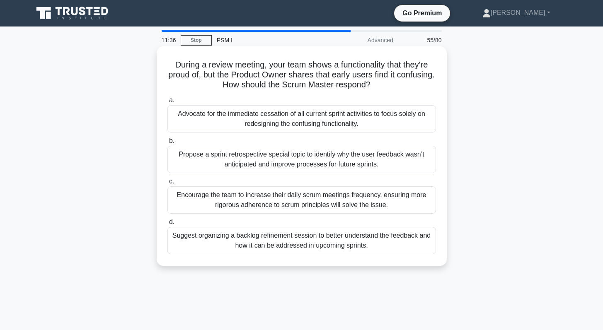
click at [298, 164] on div "Propose a sprint retrospective special topic to identify why the user feedback …" at bounding box center [301, 159] width 269 height 27
click at [167, 144] on input "b. Propose a sprint retrospective special topic to identify why the user feedba…" at bounding box center [167, 140] width 0 height 5
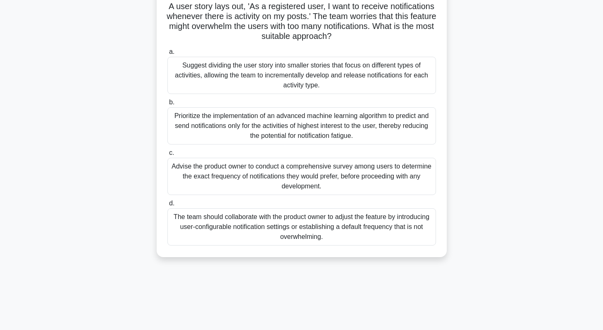
scroll to position [51, 0]
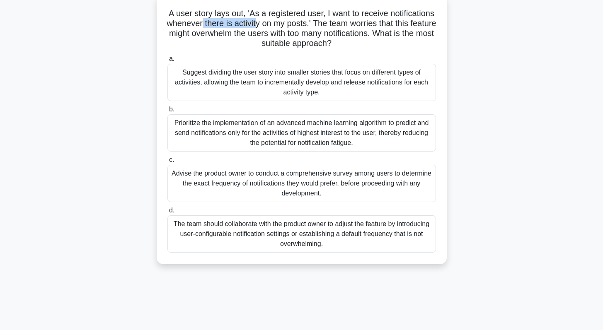
drag, startPoint x: 216, startPoint y: 22, endPoint x: 268, endPoint y: 23, distance: 51.8
click at [268, 23] on h5 "A user story lays out, 'As a registered user, I want to receive notifications w…" at bounding box center [302, 28] width 270 height 41
click at [298, 233] on div "The team should collaborate with the product owner to adjust the feature by int…" at bounding box center [301, 233] width 269 height 37
click at [167, 213] on input "d. The team should collaborate with the product owner to adjust the feature by …" at bounding box center [167, 210] width 0 height 5
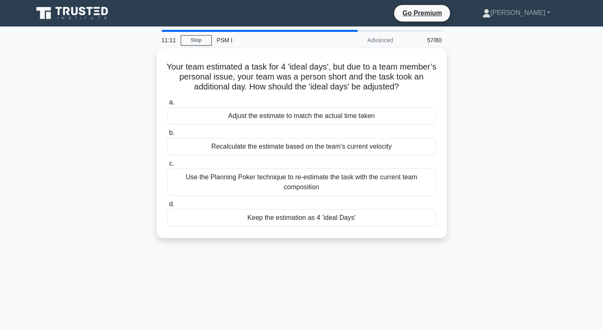
scroll to position [0, 0]
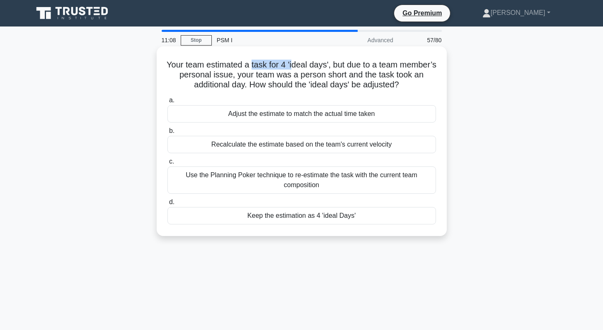
drag, startPoint x: 271, startPoint y: 68, endPoint x: 313, endPoint y: 68, distance: 42.3
click at [313, 68] on h5 "Your team estimated a task for 4 'ideal days', but due to a team member’s perso…" at bounding box center [302, 75] width 270 height 31
click at [302, 218] on div "Keep the estimation as 4 'ideal Days'" at bounding box center [301, 215] width 269 height 17
click at [167, 205] on input "d. Keep the estimation as 4 'ideal Days'" at bounding box center [167, 202] width 0 height 5
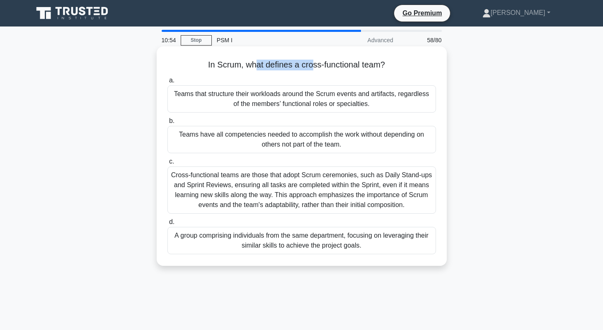
drag, startPoint x: 256, startPoint y: 65, endPoint x: 313, endPoint y: 66, distance: 56.8
click at [313, 66] on h5 "In Scrum, what defines a cross-functional team? .spinner_0XTQ{transform-origin:…" at bounding box center [302, 65] width 270 height 11
click at [344, 65] on h5 "In Scrum, what defines a cross-functional team? .spinner_0XTQ{transform-origin:…" at bounding box center [302, 65] width 270 height 11
drag, startPoint x: 385, startPoint y: 64, endPoint x: 317, endPoint y: 66, distance: 68.0
click at [317, 66] on h5 "In Scrum, what defines a cross-functional team? .spinner_0XTQ{transform-origin:…" at bounding box center [302, 65] width 270 height 11
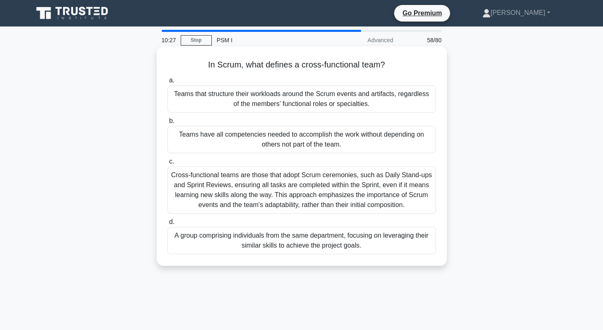
click at [307, 138] on div "Teams have all competencies needed to accomplish the work without depending on …" at bounding box center [301, 139] width 269 height 27
click at [167, 124] on input "b. Teams have all competencies needed to accomplish the work without depending …" at bounding box center [167, 121] width 0 height 5
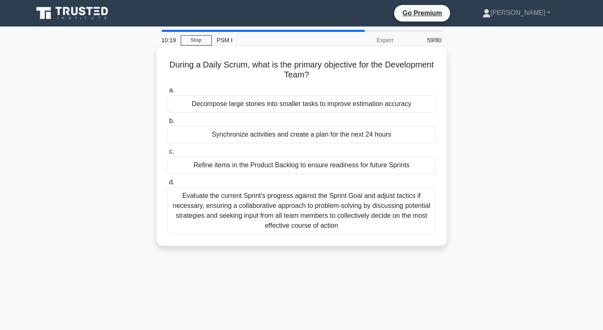
click at [261, 138] on div "Synchronize activities and create a plan for the next 24 hours" at bounding box center [301, 134] width 269 height 17
click at [167, 124] on input "b. Synchronize activities and create a plan for the next 24 hours" at bounding box center [167, 121] width 0 height 5
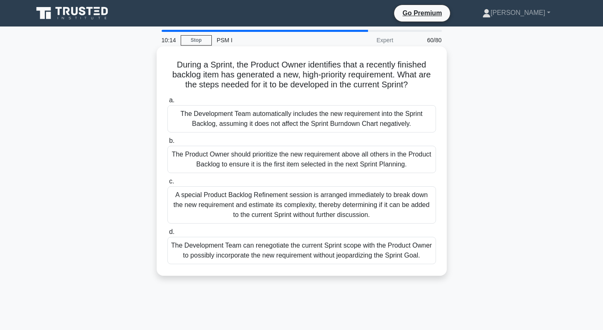
drag, startPoint x: 250, startPoint y: 65, endPoint x: 327, endPoint y: 63, distance: 76.3
click at [327, 63] on h5 "During a Sprint, the Product Owner identifies that a recently finished backlog …" at bounding box center [302, 75] width 270 height 31
drag, startPoint x: 317, startPoint y: 77, endPoint x: 368, endPoint y: 73, distance: 50.3
click at [368, 73] on h5 "During a Sprint, the Product Owner identifies that a recently finished backlog …" at bounding box center [302, 75] width 270 height 31
click at [288, 255] on div "The Development Team can renegotiate the current Sprint scope with the Product …" at bounding box center [301, 250] width 269 height 27
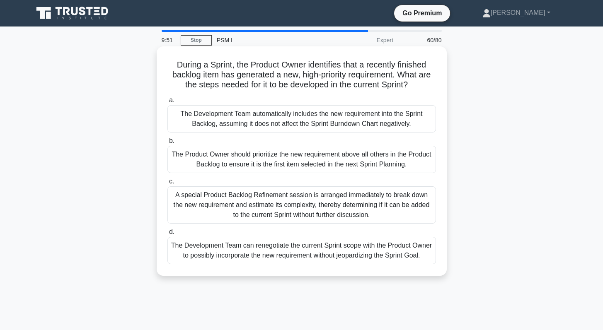
click at [167, 235] on input "d. The Development Team can renegotiate the current Sprint scope with the Produ…" at bounding box center [167, 232] width 0 height 5
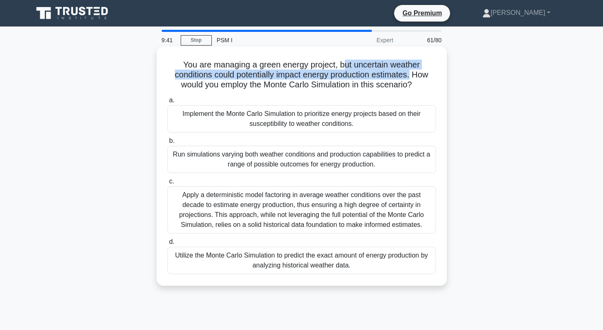
drag, startPoint x: 409, startPoint y: 76, endPoint x: 344, endPoint y: 67, distance: 66.2
click at [344, 67] on h5 "You are managing a green energy project, but uncertain weather conditions could…" at bounding box center [302, 75] width 270 height 31
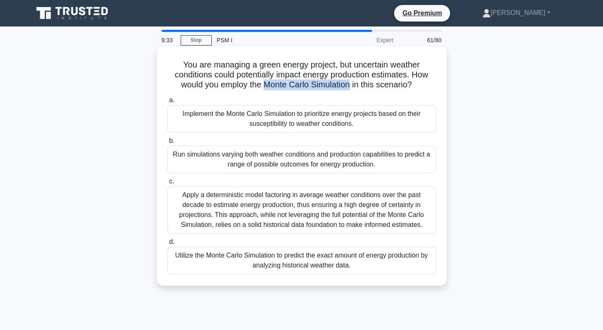
drag, startPoint x: 265, startPoint y: 86, endPoint x: 348, endPoint y: 82, distance: 83.8
click at [348, 82] on h5 "You are managing a green energy project, but uncertain weather conditions could…" at bounding box center [302, 75] width 270 height 31
copy h5 "Monte Carlo Simulation"
click at [235, 259] on div "Utilize the Monte Carlo Simulation to predict the exact amount of energy produc…" at bounding box center [301, 260] width 269 height 27
click at [167, 245] on input "d. Utilize the Monte Carlo Simulation to predict the exact amount of energy pro…" at bounding box center [167, 242] width 0 height 5
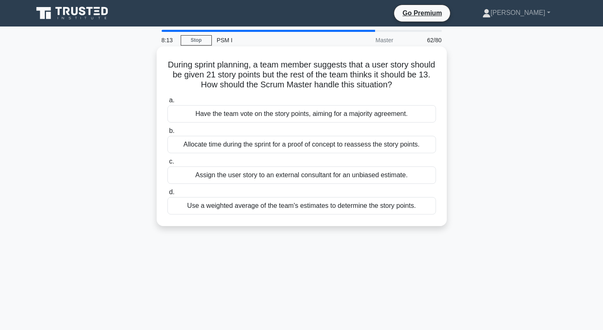
click at [244, 209] on div "Use a weighted average of the team's estimates to determine the story points." at bounding box center [301, 205] width 269 height 17
click at [167, 195] on input "d. Use a weighted average of the team's estimates to determine the story points." at bounding box center [167, 192] width 0 height 5
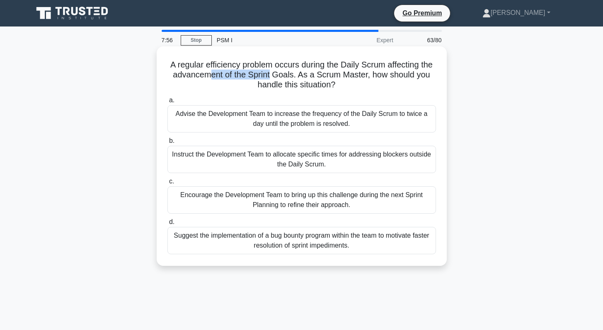
drag, startPoint x: 211, startPoint y: 76, endPoint x: 272, endPoint y: 76, distance: 60.5
click at [272, 76] on h5 "A regular efficiency problem occurs during the Daily Scrum affecting the advanc…" at bounding box center [302, 75] width 270 height 31
click at [269, 157] on div "Instruct the Development Team to allocate specific times for addressing blocker…" at bounding box center [301, 159] width 269 height 27
click at [167, 144] on input "b. Instruct the Development Team to allocate specific times for addressing bloc…" at bounding box center [167, 140] width 0 height 5
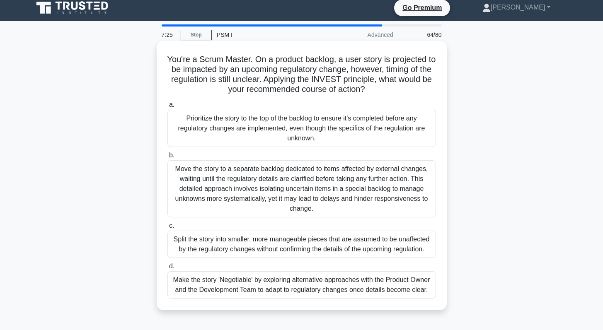
scroll to position [14, 0]
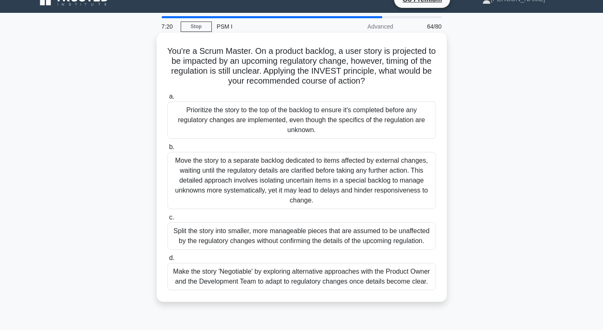
click at [302, 280] on div "Make the story 'Negotiable' by exploring alternative approaches with the Produc…" at bounding box center [301, 276] width 269 height 27
click at [167, 261] on input "d. Make the story 'Negotiable' by exploring alternative approaches with the Pro…" at bounding box center [167, 258] width 0 height 5
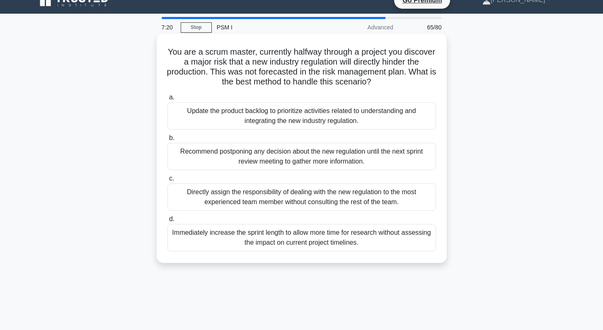
scroll to position [0, 0]
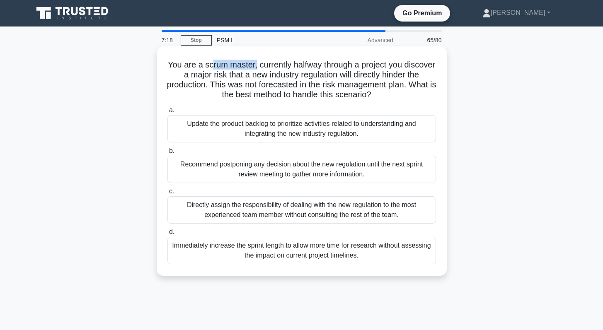
drag, startPoint x: 244, startPoint y: 65, endPoint x: 255, endPoint y: 66, distance: 10.5
click at [255, 66] on h5 "You are a scrum master, currently halfway through a project you discover a majo…" at bounding box center [302, 80] width 270 height 41
drag, startPoint x: 230, startPoint y: 73, endPoint x: 372, endPoint y: 73, distance: 141.7
click at [372, 73] on h5 "You are a scrum master, currently halfway through a project you discover a majo…" at bounding box center [302, 80] width 270 height 41
drag, startPoint x: 261, startPoint y: 87, endPoint x: 312, endPoint y: 85, distance: 51.0
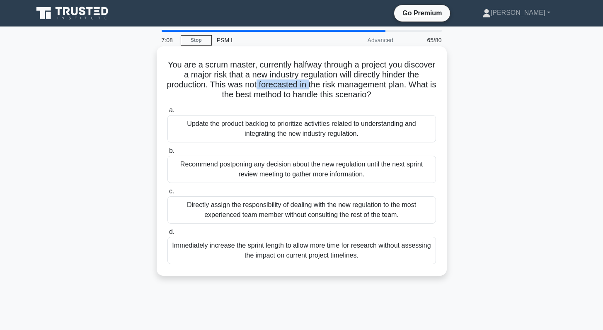
click at [312, 85] on h5 "You are a scrum master, currently halfway through a project you discover a majo…" at bounding box center [302, 80] width 270 height 41
click at [294, 90] on h5 "You are a scrum master, currently halfway through a project you discover a majo…" at bounding box center [302, 80] width 270 height 41
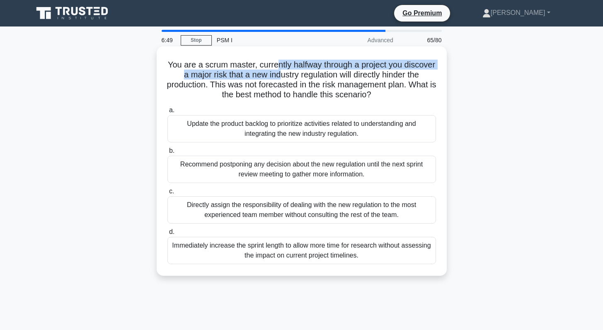
drag, startPoint x: 278, startPoint y: 68, endPoint x: 280, endPoint y: 73, distance: 5.9
click at [280, 73] on h5 "You are a scrum master, currently halfway through a project you discover a majo…" at bounding box center [302, 80] width 270 height 41
click at [262, 75] on h5 "You are a scrum master, currently halfway through a project you discover a majo…" at bounding box center [302, 80] width 270 height 41
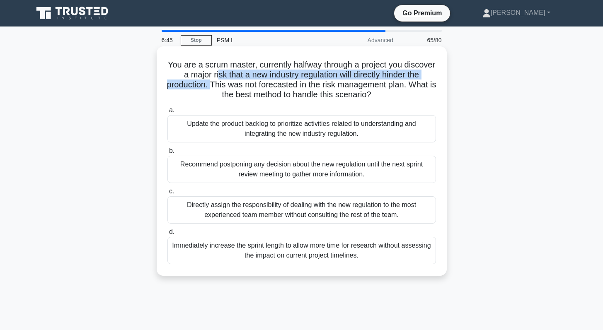
drag, startPoint x: 216, startPoint y: 76, endPoint x: 215, endPoint y: 82, distance: 6.4
click at [215, 82] on h5 "You are a scrum master, currently halfway through a project you discover a majo…" at bounding box center [302, 80] width 270 height 41
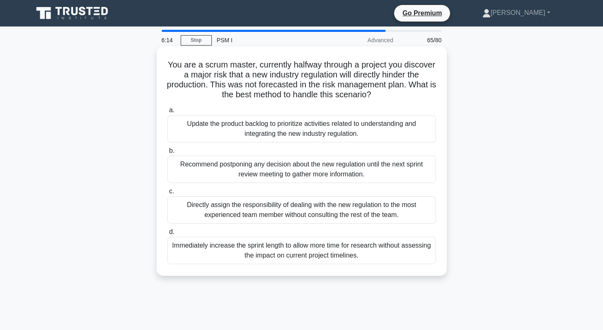
click at [315, 172] on div "Recommend postponing any decision about the new regulation until the next sprin…" at bounding box center [301, 169] width 269 height 27
click at [167, 154] on input "b. Recommend postponing any decision about the new regulation until the next sp…" at bounding box center [167, 150] width 0 height 5
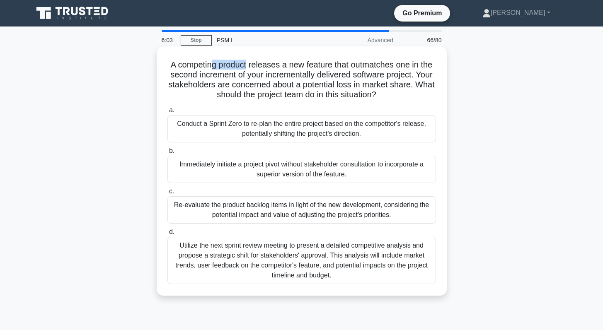
drag, startPoint x: 210, startPoint y: 64, endPoint x: 246, endPoint y: 64, distance: 36.0
click at [246, 64] on h5 "A competing product releases a new feature that outmatches one in the second in…" at bounding box center [302, 80] width 270 height 41
drag, startPoint x: 202, startPoint y: 76, endPoint x: 236, endPoint y: 75, distance: 33.6
click at [236, 75] on h5 "A competing product releases a new feature that outmatches one in the second in…" at bounding box center [302, 80] width 270 height 41
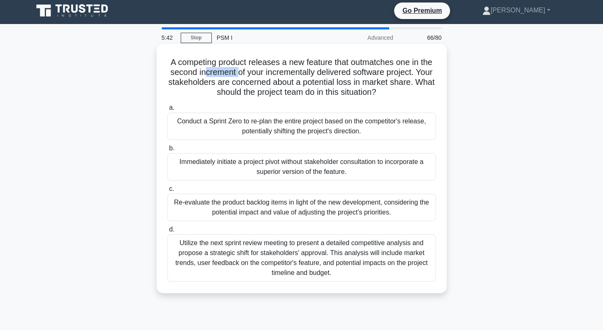
scroll to position [3, 0]
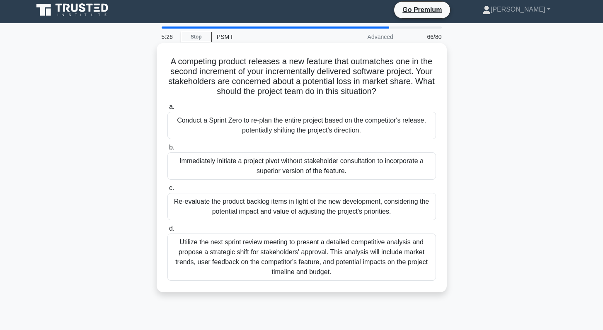
click at [307, 210] on div "Re-evaluate the product backlog items in light of the new development, consider…" at bounding box center [301, 206] width 269 height 27
click at [167, 191] on input "c. Re-evaluate the product backlog items in light of the new development, consi…" at bounding box center [167, 188] width 0 height 5
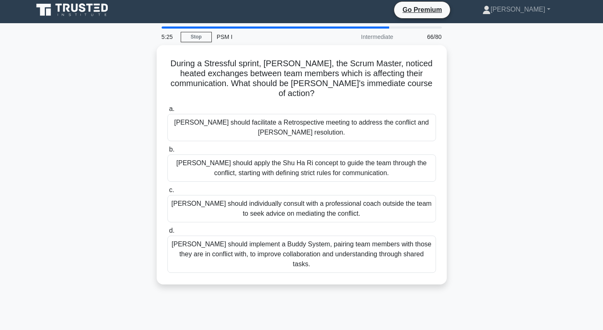
scroll to position [0, 0]
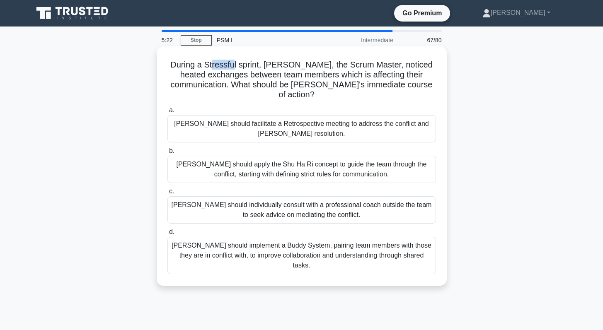
drag, startPoint x: 223, startPoint y: 65, endPoint x: 242, endPoint y: 64, distance: 19.5
click at [242, 64] on h5 "During a Stressful sprint, [PERSON_NAME], the Scrum Master, noticed heated exch…" at bounding box center [302, 80] width 270 height 41
click at [285, 66] on h5 "During a Stressful sprint, [PERSON_NAME], the Scrum Master, noticed heated exch…" at bounding box center [302, 80] width 270 height 41
drag, startPoint x: 213, startPoint y: 77, endPoint x: 238, endPoint y: 77, distance: 25.3
click at [238, 77] on h5 "During a Stressful sprint, [PERSON_NAME], the Scrum Master, noticed heated exch…" at bounding box center [302, 80] width 270 height 41
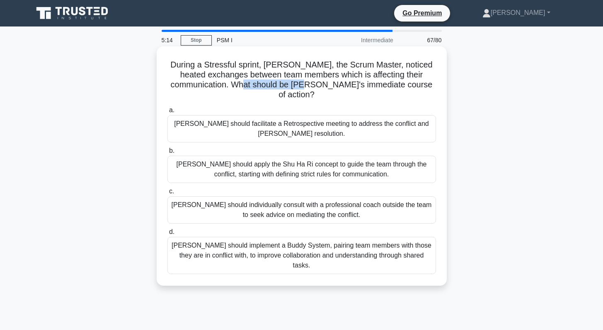
drag, startPoint x: 269, startPoint y: 84, endPoint x: 323, endPoint y: 85, distance: 53.9
click at [323, 85] on h5 "During a Stressful sprint, [PERSON_NAME], the Scrum Master, noticed heated exch…" at bounding box center [302, 80] width 270 height 41
click at [358, 83] on h5 "During a Stressful sprint, [PERSON_NAME], the Scrum Master, noticed heated exch…" at bounding box center [302, 80] width 270 height 41
click at [329, 119] on div "[PERSON_NAME] should facilitate a Retrospective meeting to address the conflict…" at bounding box center [301, 128] width 269 height 27
click at [167, 113] on input "a. [PERSON_NAME] should facilitate a Retrospective meeting to address the confl…" at bounding box center [167, 110] width 0 height 5
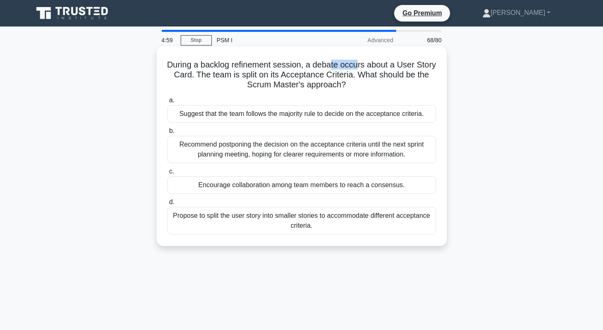
drag, startPoint x: 331, startPoint y: 65, endPoint x: 358, endPoint y: 67, distance: 27.5
click at [358, 67] on h5 "During a backlog refinement session, a debate occurs about a User Story Card. T…" at bounding box center [302, 75] width 270 height 31
drag, startPoint x: 256, startPoint y: 76, endPoint x: 299, endPoint y: 77, distance: 42.7
click at [299, 77] on h5 "During a backlog refinement session, a debate occurs about a User Story Card. T…" at bounding box center [302, 75] width 270 height 31
click at [249, 187] on div "Encourage collaboration among team members to reach a consensus." at bounding box center [301, 185] width 269 height 17
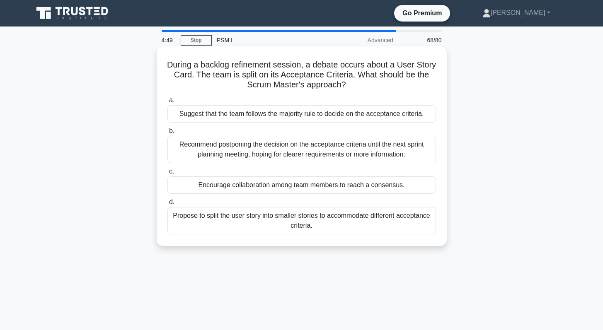
click at [167, 174] on input "c. Encourage collaboration among team members to reach a consensus." at bounding box center [167, 171] width 0 height 5
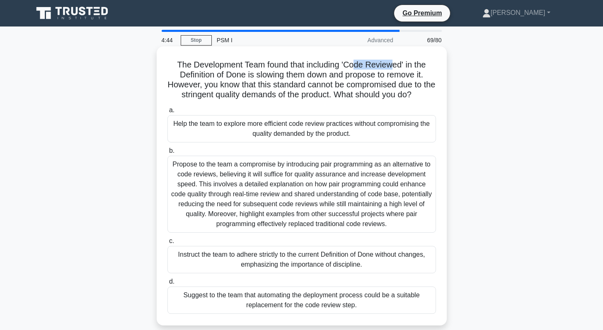
drag, startPoint x: 352, startPoint y: 64, endPoint x: 392, endPoint y: 68, distance: 40.0
click at [392, 68] on h5 "The Development Team found that including 'Code Reviewed' in the Definition of …" at bounding box center [302, 80] width 270 height 41
drag, startPoint x: 292, startPoint y: 87, endPoint x: 339, endPoint y: 86, distance: 47.7
click at [339, 86] on h5 "The Development Team found that including 'Code Reviewed' in the Definition of …" at bounding box center [302, 80] width 270 height 41
click at [311, 131] on div "Help the team to explore more efficient code review practices without compromis…" at bounding box center [301, 128] width 269 height 27
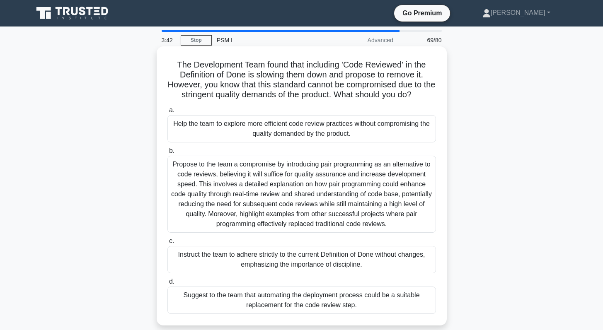
click at [167, 113] on input "a. Help the team to explore more efficient code review practices without compro…" at bounding box center [167, 110] width 0 height 5
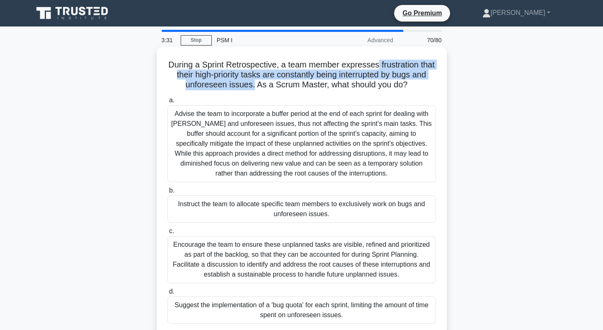
drag, startPoint x: 253, startPoint y: 85, endPoint x: 377, endPoint y: 66, distance: 124.9
click at [377, 66] on h5 "During a Sprint Retrospective, a team member expresses frustration that their h…" at bounding box center [302, 75] width 270 height 31
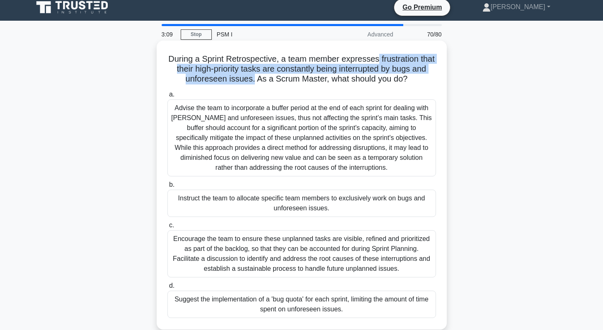
scroll to position [15, 0]
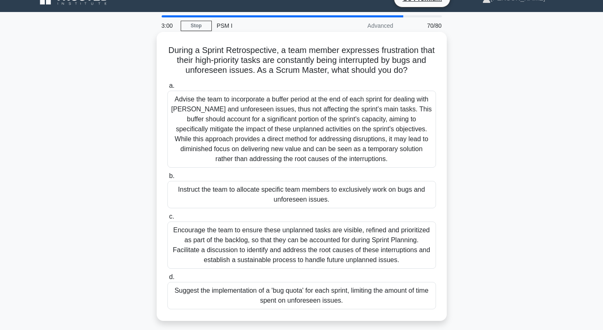
click at [306, 249] on div "Encourage the team to ensure these unplanned tasks are visible, refined and pri…" at bounding box center [301, 245] width 269 height 47
click at [167, 220] on input "c. Encourage the team to ensure these unplanned tasks are visible, refined and …" at bounding box center [167, 216] width 0 height 5
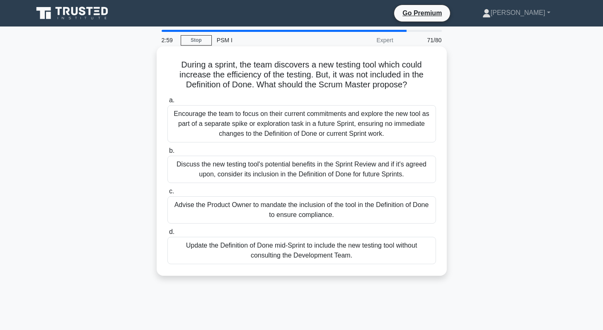
scroll to position [0, 0]
click at [273, 170] on div "Discuss the new testing tool's potential benefits in the Sprint Review and if i…" at bounding box center [301, 169] width 269 height 27
click at [167, 154] on input "b. Discuss the new testing tool's potential benefits in the Sprint Review and i…" at bounding box center [167, 150] width 0 height 5
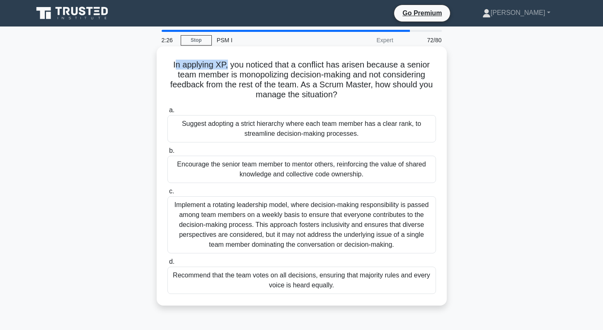
drag, startPoint x: 201, startPoint y: 67, endPoint x: 178, endPoint y: 68, distance: 23.7
click at [178, 68] on h5 "In applying XP, you noticed that a conflict has arisen because a senior team me…" at bounding box center [302, 80] width 270 height 41
drag, startPoint x: 251, startPoint y: 75, endPoint x: 295, endPoint y: 74, distance: 44.4
click at [295, 74] on h5 "In applying XP, you noticed that a conflict has arisen because a senior team me…" at bounding box center [302, 80] width 270 height 41
click at [290, 172] on div "Encourage the senior team member to mentor others, reinforcing the value of sha…" at bounding box center [301, 169] width 269 height 27
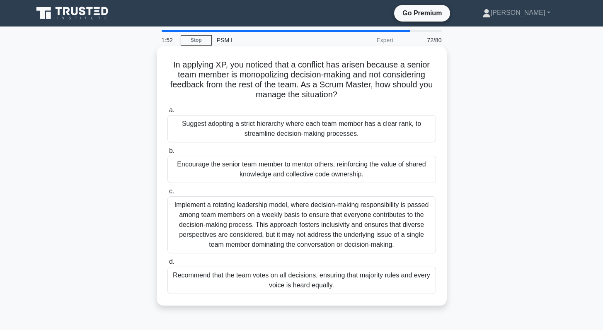
click at [167, 154] on input "b. Encourage the senior team member to mentor others, reinforcing the value of …" at bounding box center [167, 150] width 0 height 5
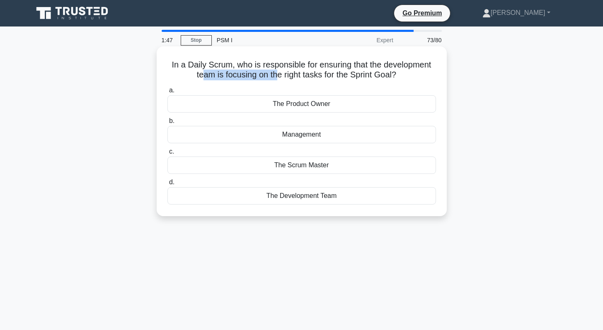
drag, startPoint x: 205, startPoint y: 76, endPoint x: 275, endPoint y: 76, distance: 70.0
click at [275, 76] on h5 "In a Daily Scrum, who is responsible for ensuring that the development team is …" at bounding box center [302, 70] width 270 height 21
click at [289, 67] on h5 "In a Daily Scrum, who is responsible for ensuring that the development team is …" at bounding box center [302, 70] width 270 height 21
drag, startPoint x: 289, startPoint y: 67, endPoint x: 341, endPoint y: 69, distance: 52.7
click at [341, 69] on h5 "In a Daily Scrum, who is responsible for ensuring that the development team is …" at bounding box center [302, 70] width 270 height 21
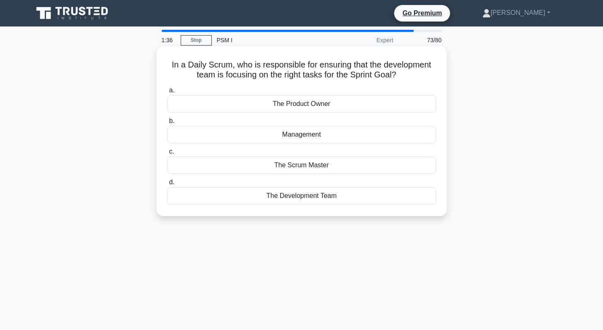
click at [303, 165] on div "The Scrum Master" at bounding box center [301, 165] width 269 height 17
click at [167, 155] on input "c. The Scrum Master" at bounding box center [167, 151] width 0 height 5
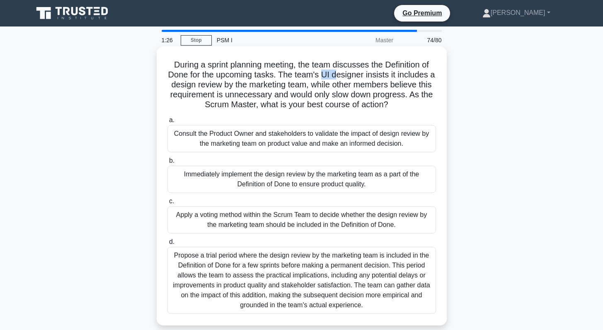
drag, startPoint x: 323, startPoint y: 76, endPoint x: 339, endPoint y: 75, distance: 15.3
click at [339, 75] on h5 "During a sprint planning meeting, the team discusses the Definition of Done for…" at bounding box center [302, 85] width 270 height 51
drag, startPoint x: 201, startPoint y: 88, endPoint x: 260, endPoint y: 87, distance: 58.8
click at [260, 87] on h5 "During a sprint planning meeting, the team discusses the Definition of Done for…" at bounding box center [302, 85] width 270 height 51
drag, startPoint x: 239, startPoint y: 97, endPoint x: 323, endPoint y: 97, distance: 83.7
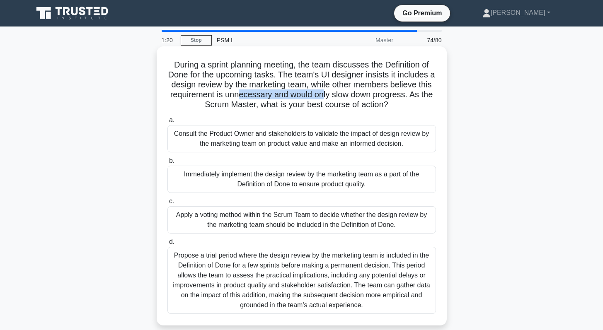
click at [323, 97] on h5 "During a sprint planning meeting, the team discusses the Definition of Done for…" at bounding box center [302, 85] width 270 height 51
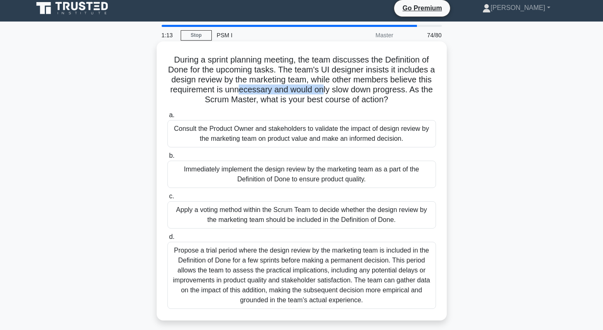
scroll to position [12, 0]
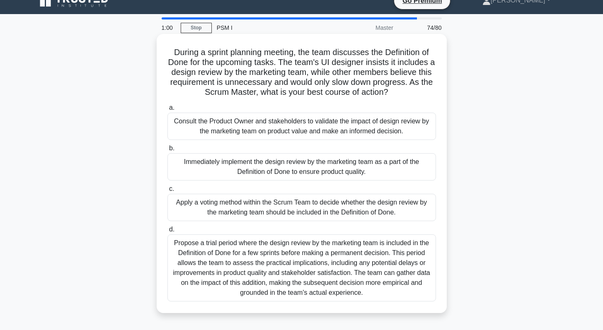
click at [312, 128] on div "Consult the Product Owner and stakeholders to validate the impact of design rev…" at bounding box center [301, 126] width 269 height 27
click at [167, 111] on input "a. Consult the Product Owner and stakeholders to validate the impact of design …" at bounding box center [167, 107] width 0 height 5
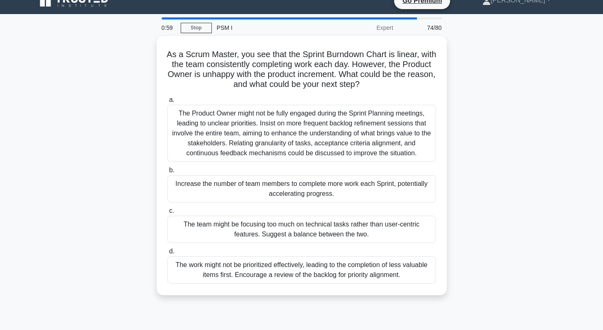
scroll to position [0, 0]
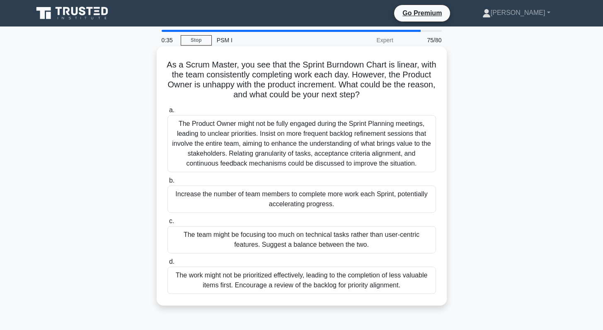
click at [304, 282] on div "The work might not be prioritized effectively, leading to the completion of les…" at bounding box center [301, 280] width 269 height 27
click at [167, 265] on input "d. The work might not be prioritized effectively, leading to the completion of …" at bounding box center [167, 261] width 0 height 5
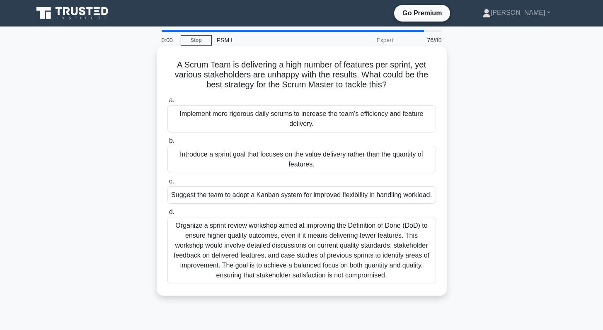
click at [312, 260] on div "Organize a sprint review workshop aimed at improving the Definition of Done (Do…" at bounding box center [301, 250] width 269 height 67
click at [167, 215] on input "d. Organize a sprint review workshop aimed at improving the Definition of Done …" at bounding box center [167, 212] width 0 height 5
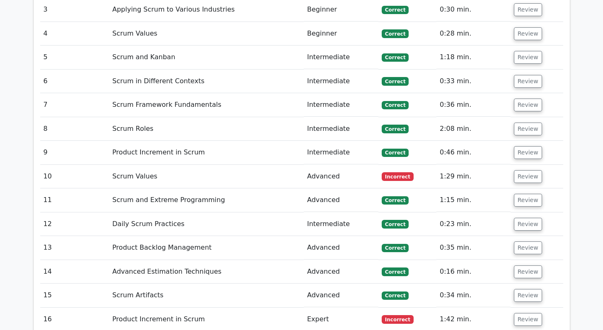
scroll to position [1556, 0]
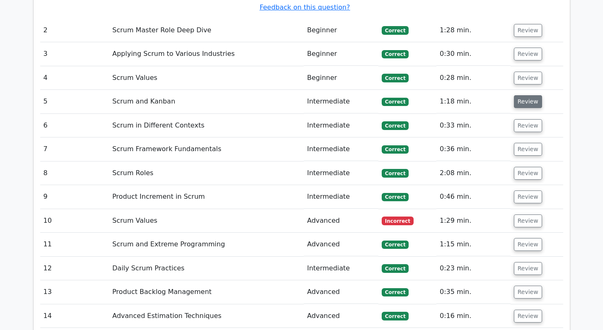
click at [522, 95] on button "Review" at bounding box center [528, 101] width 28 height 13
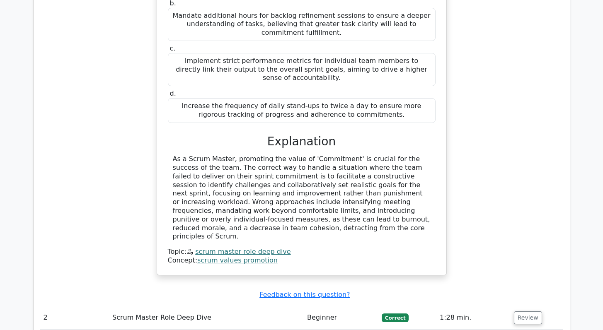
scroll to position [1461, 0]
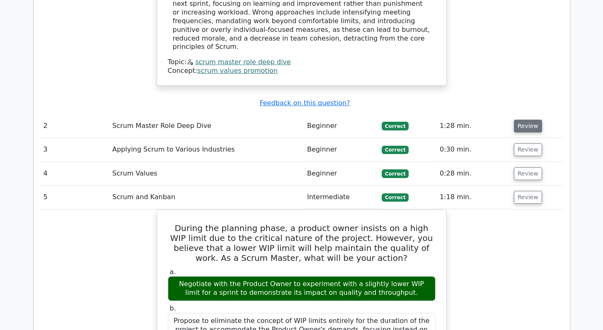
click at [528, 120] on button "Review" at bounding box center [528, 126] width 28 height 13
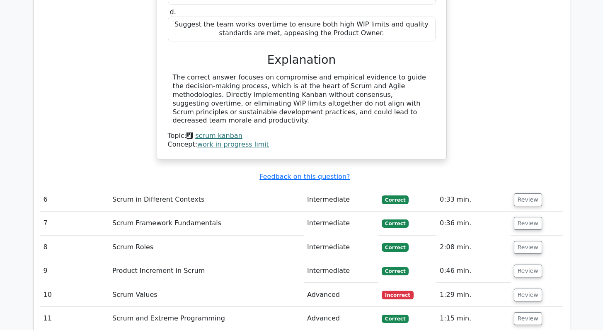
scroll to position [2240, 0]
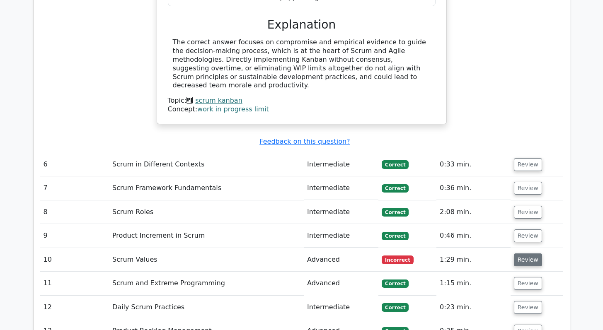
click at [535, 254] on button "Review" at bounding box center [528, 260] width 28 height 13
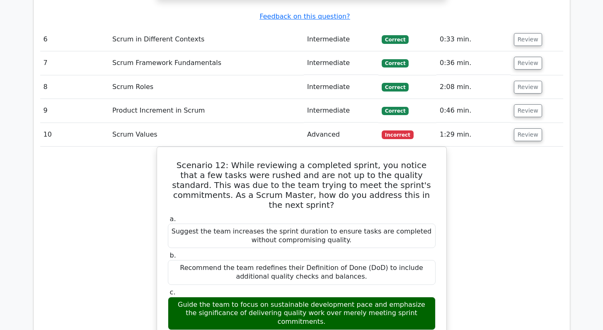
scroll to position [2365, 0]
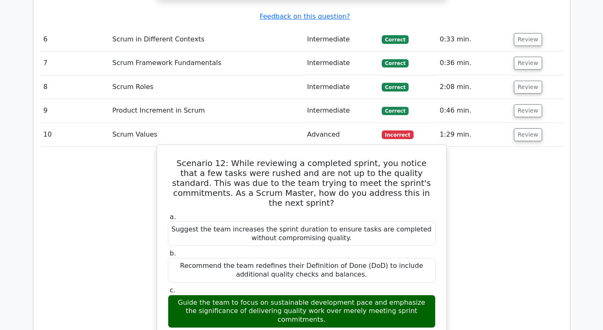
drag, startPoint x: 225, startPoint y: 220, endPoint x: 329, endPoint y: 224, distance: 103.6
click at [329, 295] on div "Guide the team to focus on sustainable development pace and emphasize the signi…" at bounding box center [302, 311] width 268 height 33
click at [356, 295] on div "Guide the team to focus on sustainable development pace and emphasize the signi…" at bounding box center [302, 311] width 268 height 33
drag, startPoint x: 267, startPoint y: 220, endPoint x: 329, endPoint y: 223, distance: 61.8
click at [329, 295] on div "Guide the team to focus on sustainable development pace and emphasize the signi…" at bounding box center [302, 311] width 268 height 33
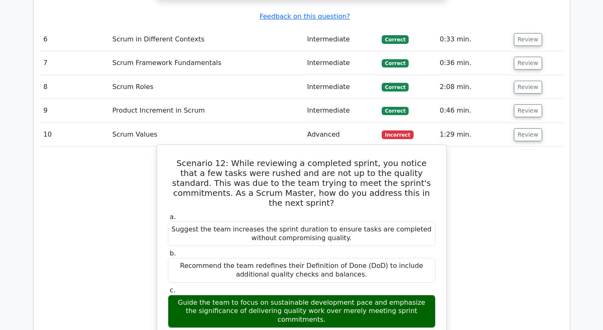
drag, startPoint x: 244, startPoint y: 228, endPoint x: 290, endPoint y: 229, distance: 45.6
click at [290, 295] on div "Guide the team to focus on sustainable development pace and emphasize the signi…" at bounding box center [302, 311] width 268 height 33
drag, startPoint x: 321, startPoint y: 230, endPoint x: 379, endPoint y: 232, distance: 57.6
click at [379, 295] on div "Guide the team to focus on sustainable development pace and emphasize the signi…" at bounding box center [302, 311] width 268 height 33
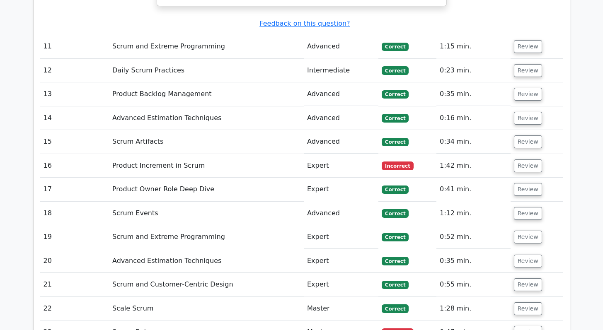
scroll to position [2919, 0]
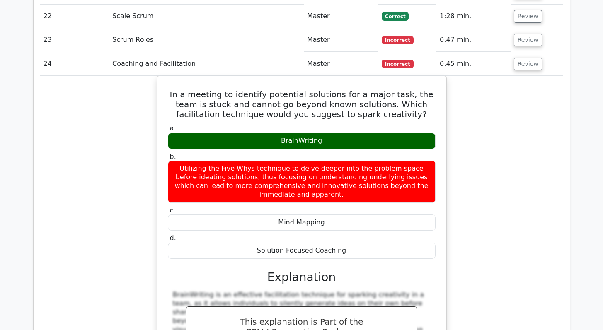
scroll to position [3376, 0]
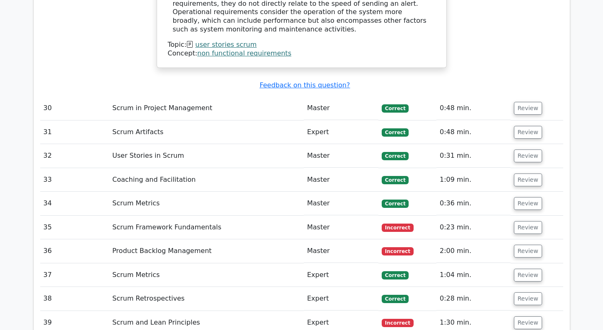
scroll to position [4057, 0]
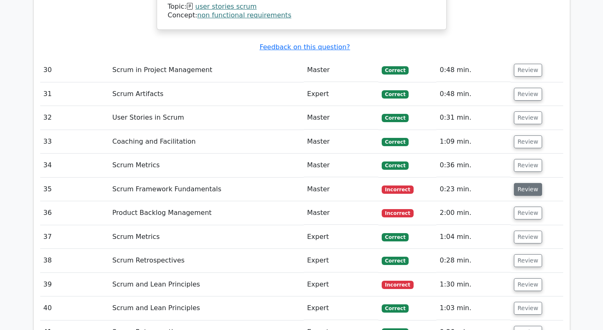
click at [526, 183] on button "Review" at bounding box center [528, 189] width 28 height 13
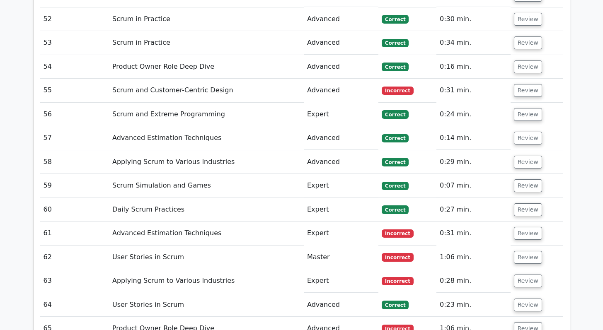
scroll to position [5189, 0]
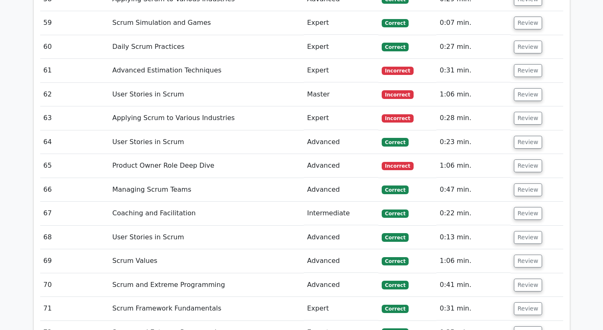
scroll to position [5184, 0]
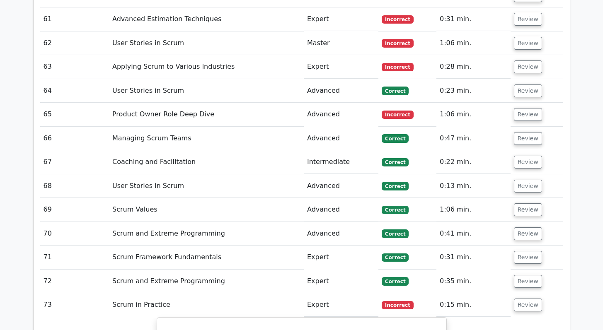
scroll to position [5237, 0]
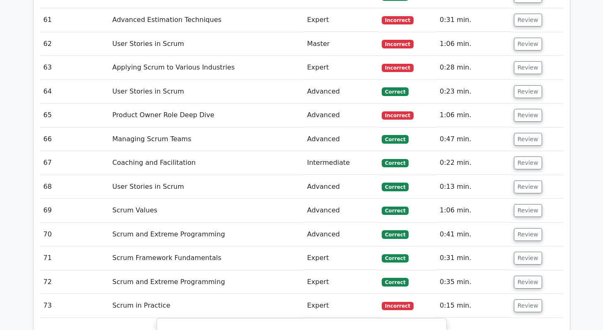
drag, startPoint x: 515, startPoint y: 153, endPoint x: 455, endPoint y: 152, distance: 60.5
click at [515, 276] on button "Review" at bounding box center [528, 282] width 28 height 13
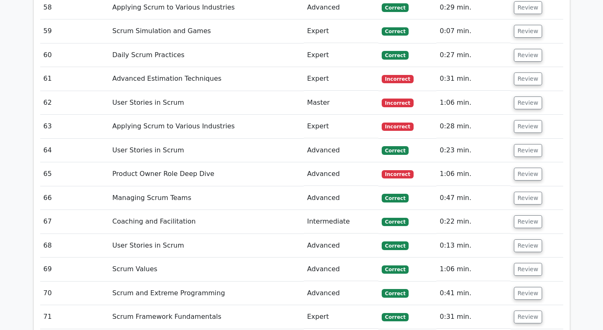
scroll to position [5147, 0]
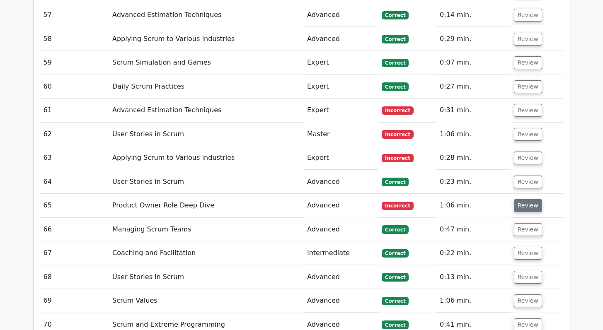
click at [522, 199] on button "Review" at bounding box center [528, 205] width 28 height 13
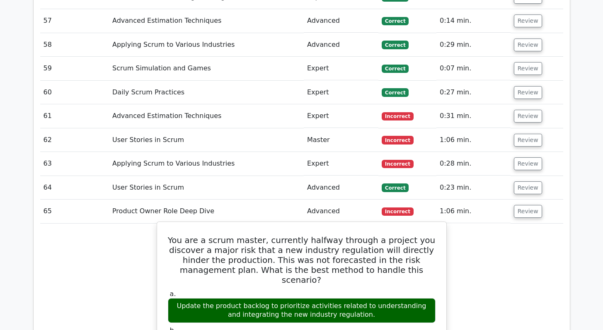
scroll to position [5129, 0]
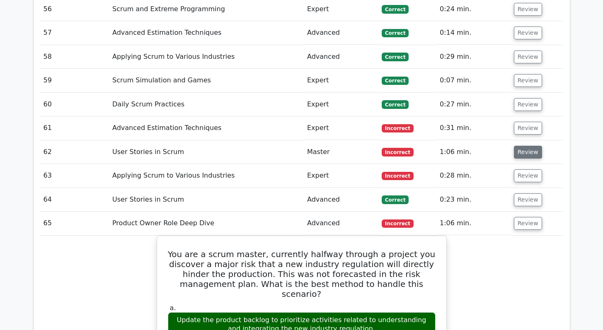
click at [517, 146] on button "Review" at bounding box center [528, 152] width 28 height 13
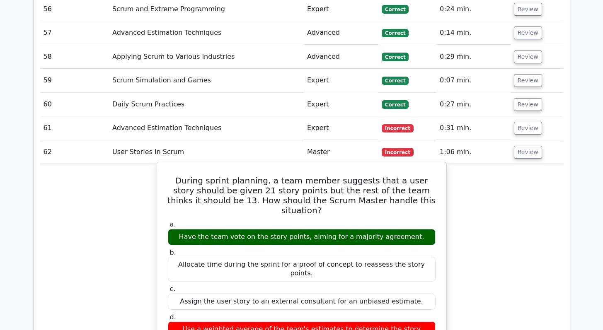
drag, startPoint x: 411, startPoint y: 99, endPoint x: 177, endPoint y: 102, distance: 234.6
click at [177, 229] on div "Have the team vote on the story points, aiming for a majority agreement." at bounding box center [302, 237] width 268 height 16
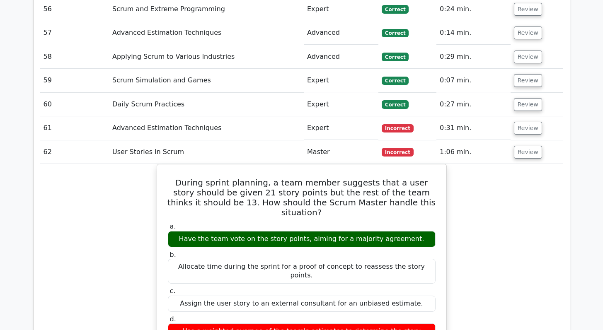
click at [476, 164] on div "During sprint planning, a team member suggests that a user story should be give…" at bounding box center [301, 333] width 523 height 338
